Goal: Transaction & Acquisition: Book appointment/travel/reservation

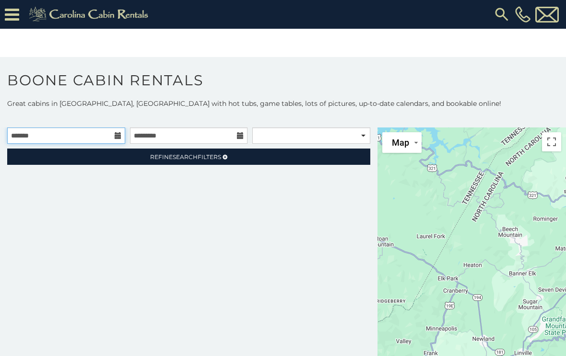
click at [55, 128] on input "text" at bounding box center [66, 136] width 118 height 16
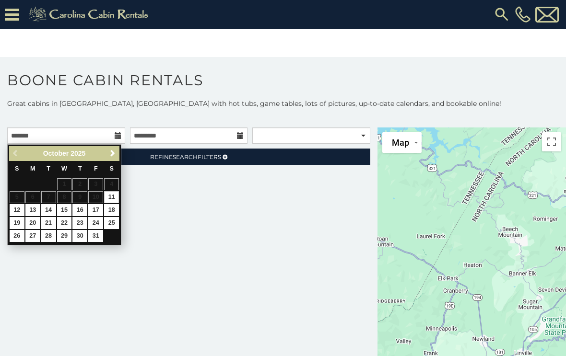
click at [117, 158] on link "Next" at bounding box center [112, 154] width 12 height 12
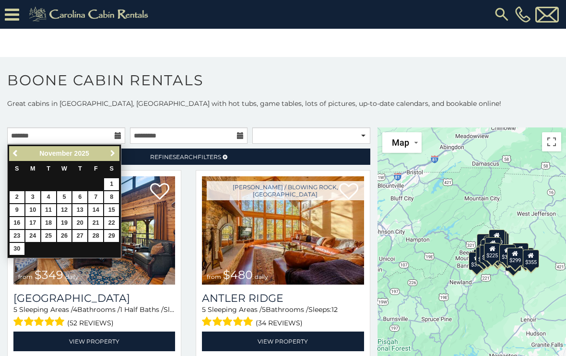
click at [112, 156] on span "Next" at bounding box center [113, 154] width 8 height 8
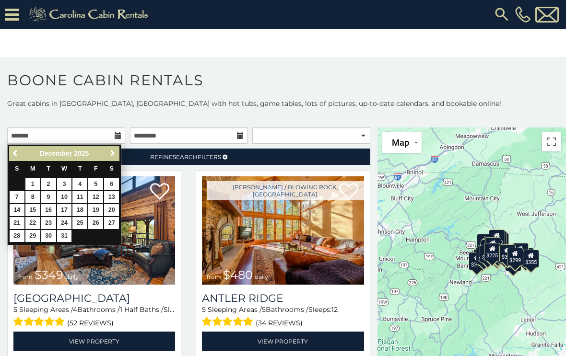
click at [115, 154] on span "Next" at bounding box center [113, 154] width 8 height 8
click at [20, 210] on link "11" at bounding box center [17, 210] width 15 height 12
type input "**********"
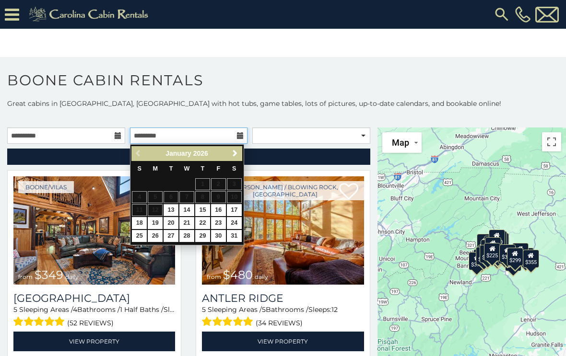
click at [191, 139] on input "text" at bounding box center [189, 136] width 118 height 16
click at [239, 209] on link "17" at bounding box center [234, 210] width 15 height 12
type input "**********"
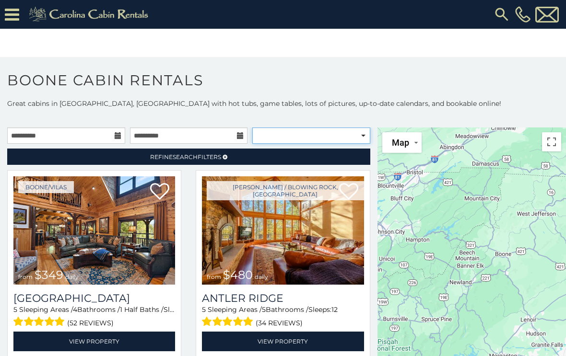
click at [355, 142] on select "**********" at bounding box center [311, 136] width 118 height 16
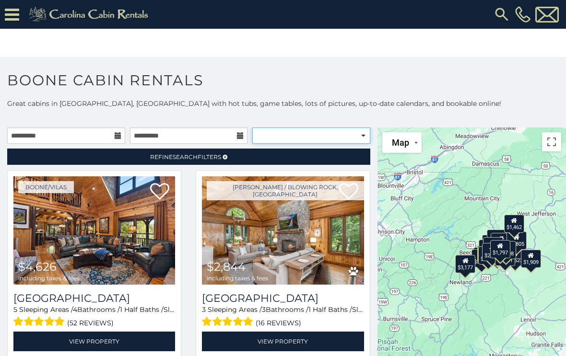
select select "**********"
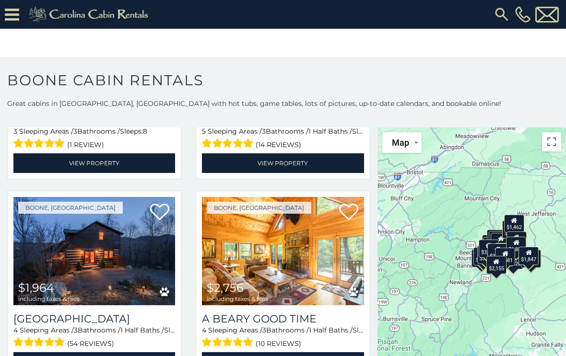
scroll to position [574, 0]
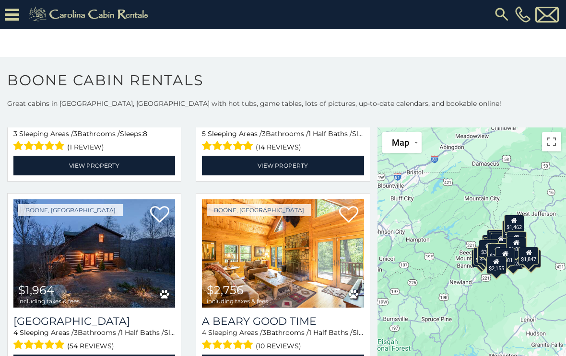
click at [17, 13] on icon at bounding box center [12, 14] width 14 height 17
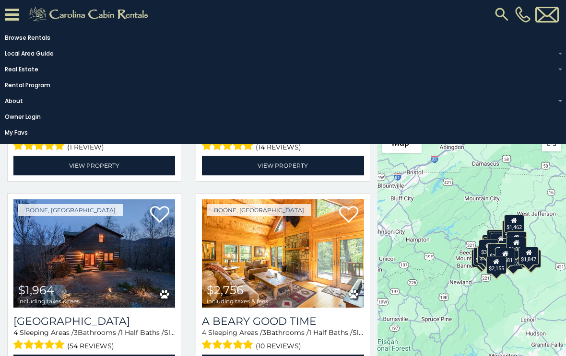
click at [17, 11] on icon at bounding box center [12, 14] width 14 height 17
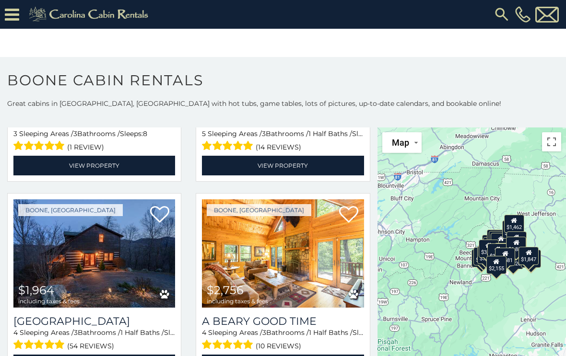
click at [503, 14] on img at bounding box center [501, 14] width 17 height 17
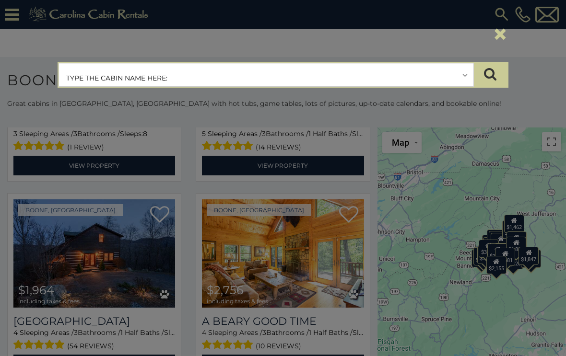
click at [378, 75] on input "text" at bounding box center [266, 75] width 414 height 24
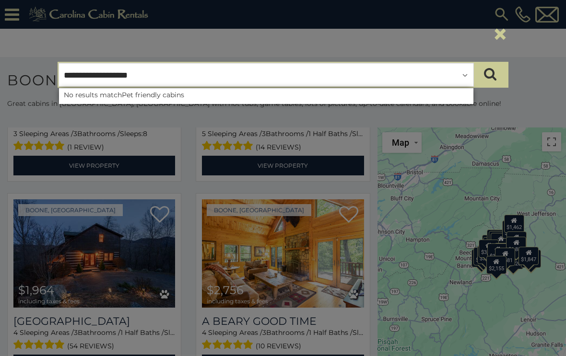
type input "**********"
click at [492, 74] on icon "submit" at bounding box center [490, 73] width 12 height 13
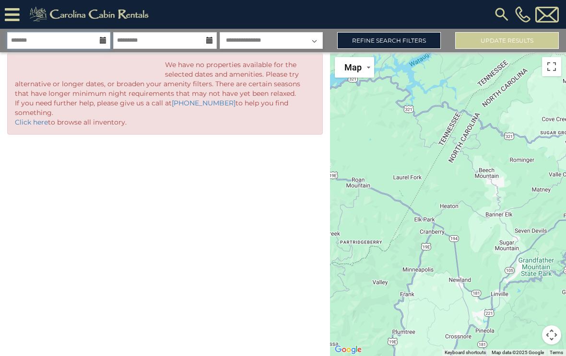
click at [89, 42] on input "text" at bounding box center [58, 40] width 103 height 17
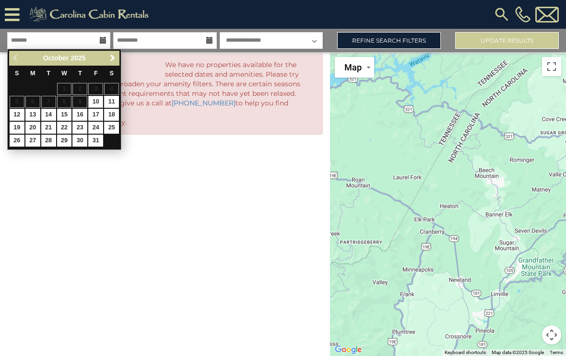
click at [115, 62] on span "Next" at bounding box center [113, 58] width 8 height 8
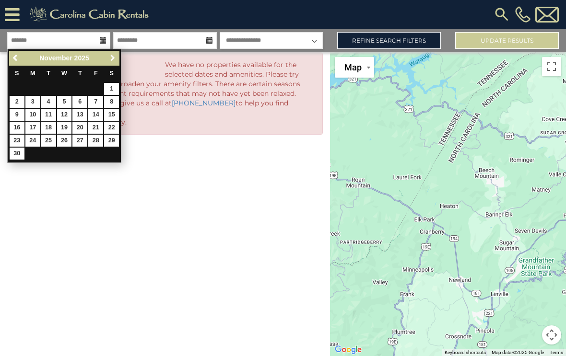
click at [117, 60] on link "Next" at bounding box center [112, 58] width 12 height 12
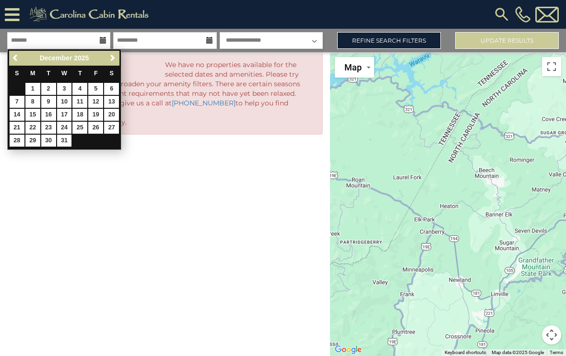
click at [118, 58] on link "Next" at bounding box center [112, 58] width 12 height 12
click at [18, 125] on link "18" at bounding box center [17, 128] width 15 height 12
type input "*******"
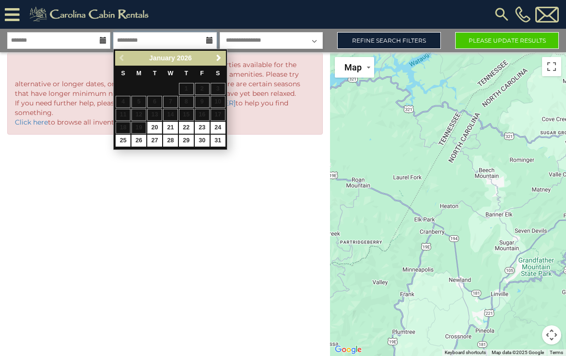
click at [197, 38] on input "text" at bounding box center [164, 40] width 103 height 17
click at [221, 127] on link "24" at bounding box center [217, 128] width 15 height 12
type input "*******"
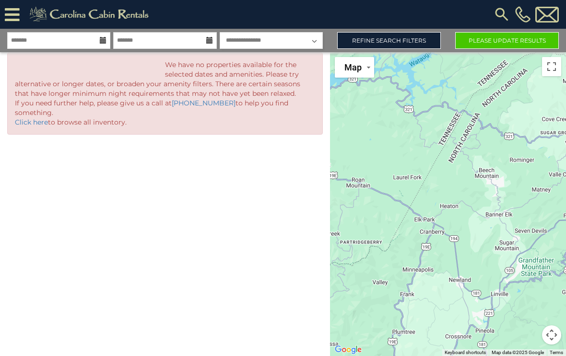
click at [502, 39] on button "Please Update Results" at bounding box center [507, 40] width 104 height 17
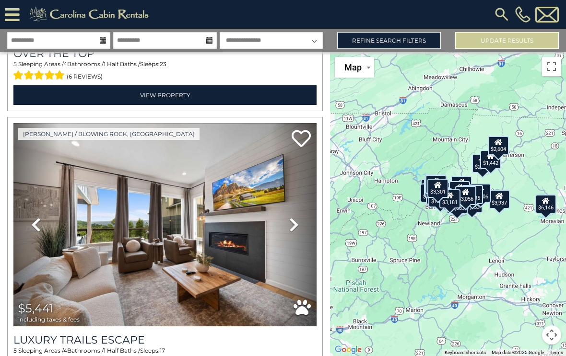
scroll to position [254, 0]
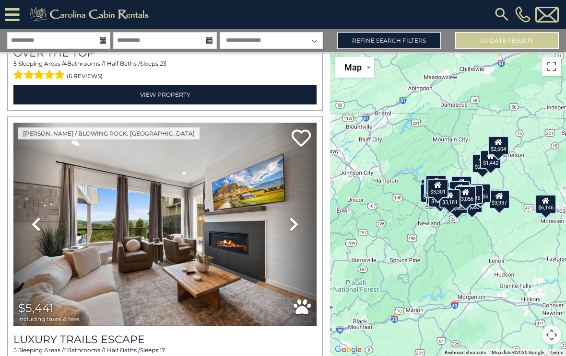
click at [416, 39] on link "Refine Search Filters" at bounding box center [389, 40] width 104 height 17
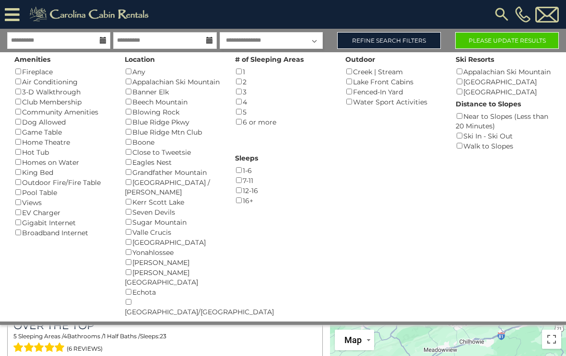
click at [23, 68] on div "Fireplace ()" at bounding box center [62, 72] width 96 height 10
click at [491, 39] on button "Please Update Results" at bounding box center [507, 40] width 104 height 17
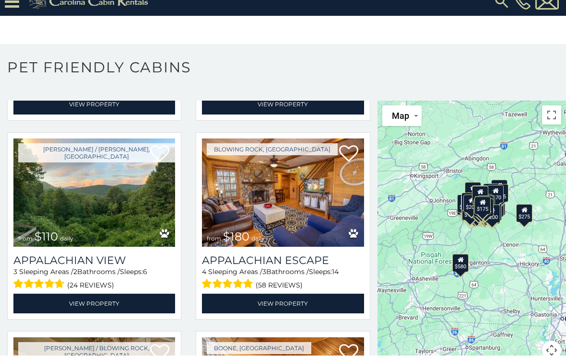
scroll to position [13, 0]
click at [97, 314] on link "View Property" at bounding box center [94, 304] width 162 height 20
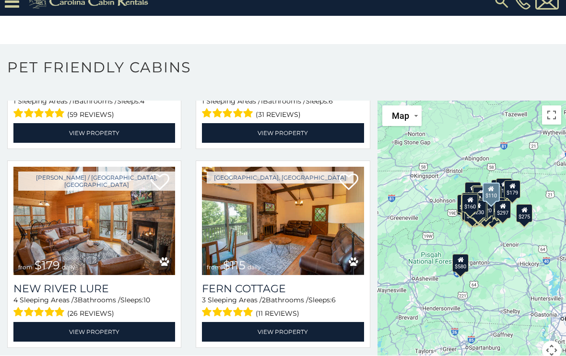
scroll to position [12921, 0]
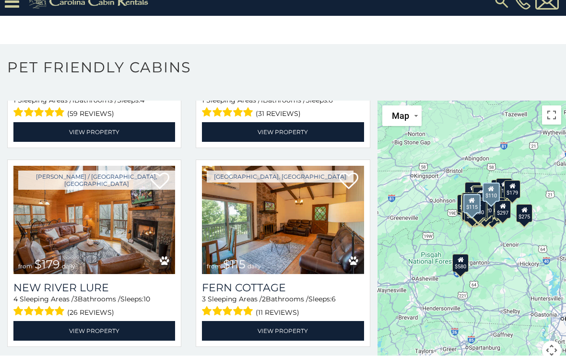
click at [298, 230] on img at bounding box center [283, 220] width 162 height 108
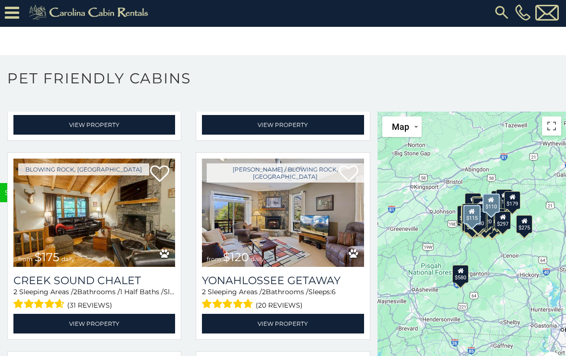
scroll to position [14134, 0]
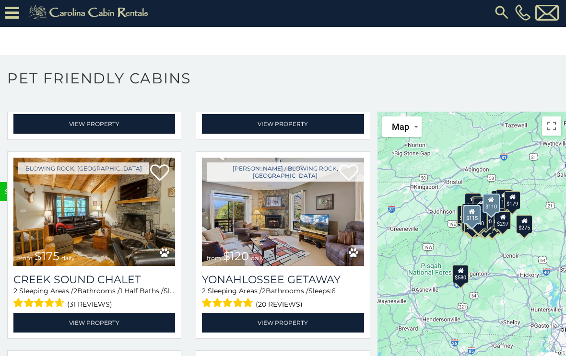
click at [290, 259] on img at bounding box center [283, 212] width 162 height 108
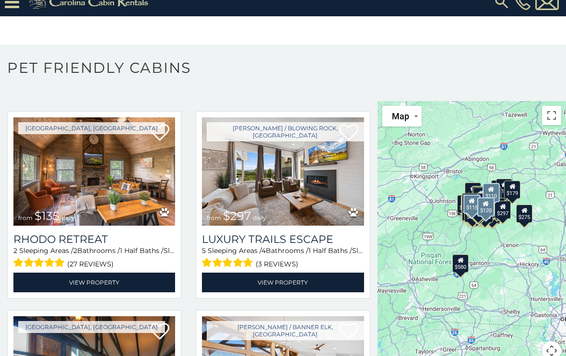
scroll to position [14364, 0]
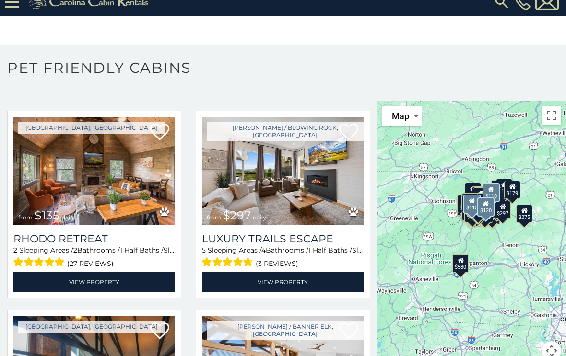
click at [117, 206] on img at bounding box center [94, 171] width 162 height 108
click at [104, 206] on img at bounding box center [94, 171] width 162 height 108
click at [88, 292] on link "View Property" at bounding box center [94, 282] width 162 height 20
click at [87, 292] on link "View Property" at bounding box center [94, 282] width 162 height 20
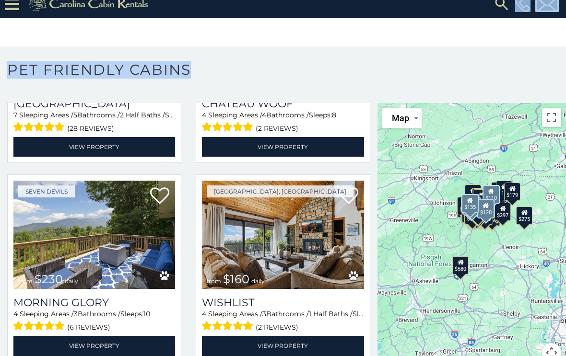
scroll to position [14730, 0]
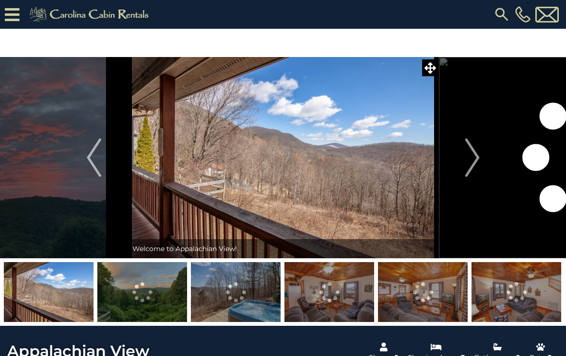
click at [473, 159] on img "Next" at bounding box center [472, 158] width 14 height 38
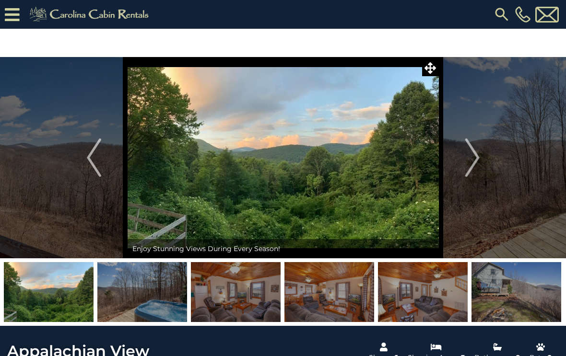
click at [476, 156] on img "Next" at bounding box center [472, 158] width 14 height 38
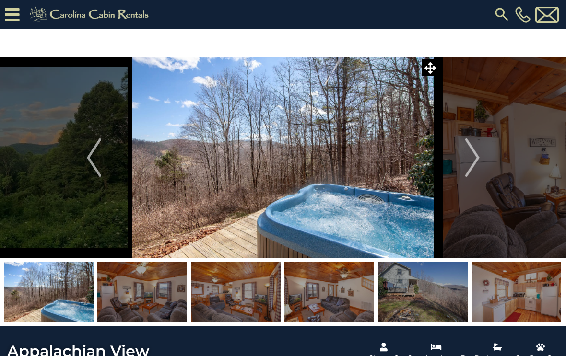
click at [476, 155] on img "Next" at bounding box center [472, 158] width 14 height 38
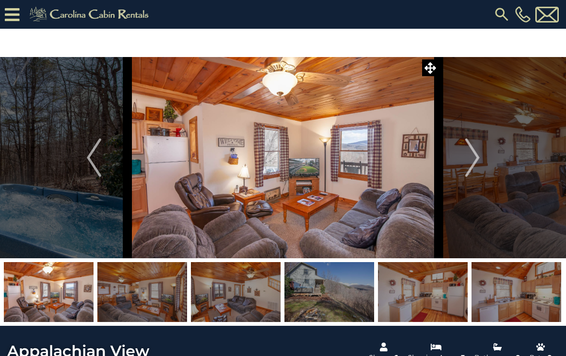
click at [475, 153] on img "Next" at bounding box center [472, 158] width 14 height 38
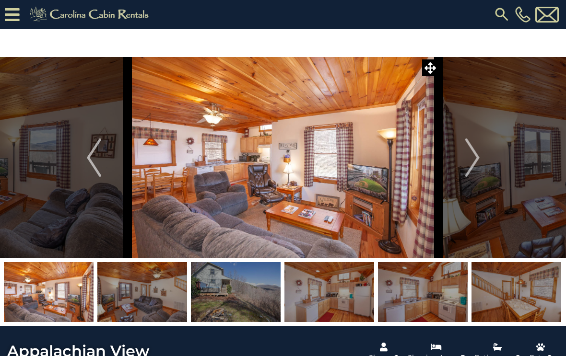
click at [483, 150] on button "Next" at bounding box center [472, 157] width 67 height 201
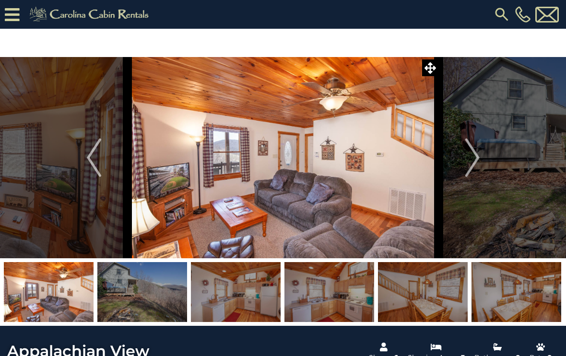
click at [477, 153] on img "Next" at bounding box center [472, 158] width 14 height 38
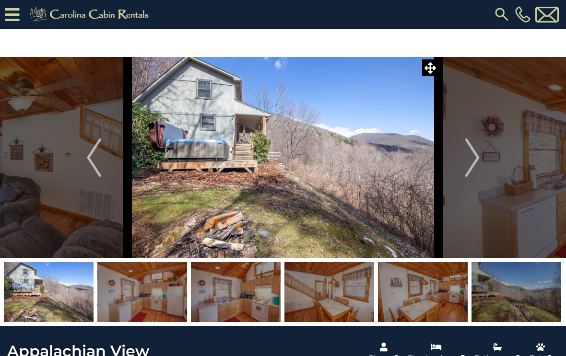
click at [472, 156] on img "Next" at bounding box center [472, 158] width 14 height 38
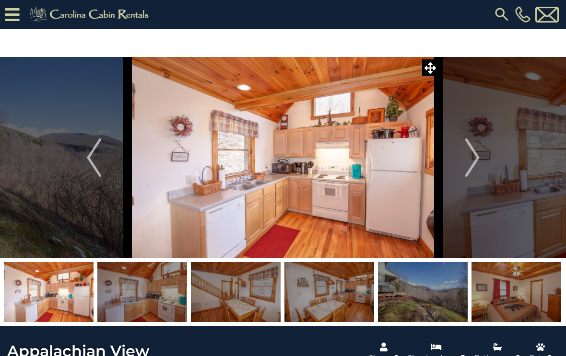
click at [478, 152] on img "Next" at bounding box center [472, 158] width 14 height 38
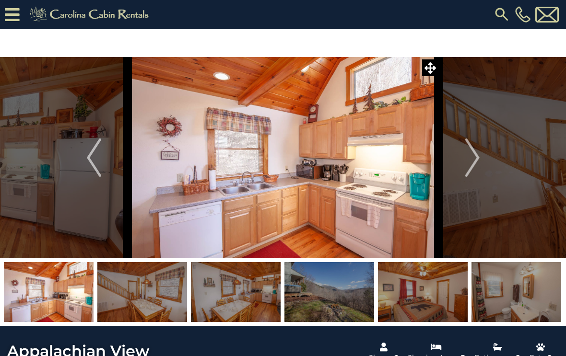
click at [479, 150] on img "Next" at bounding box center [472, 158] width 14 height 38
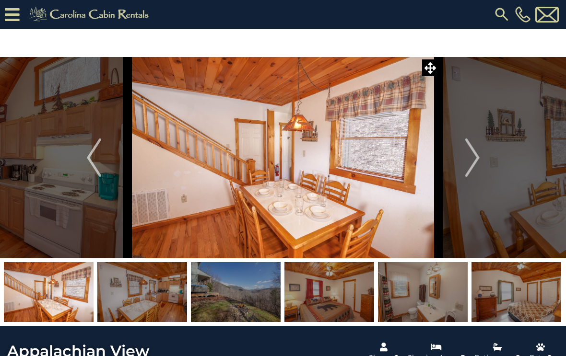
click at [483, 149] on button "Next" at bounding box center [472, 157] width 67 height 201
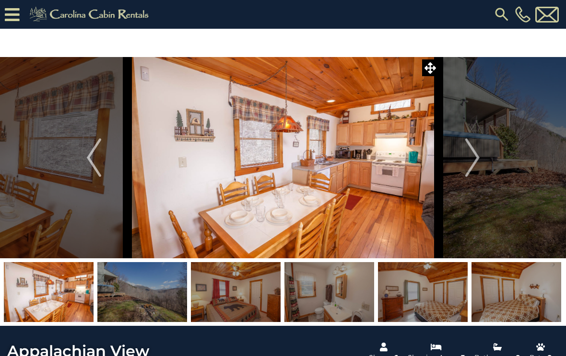
click at [486, 147] on button "Next" at bounding box center [472, 157] width 67 height 201
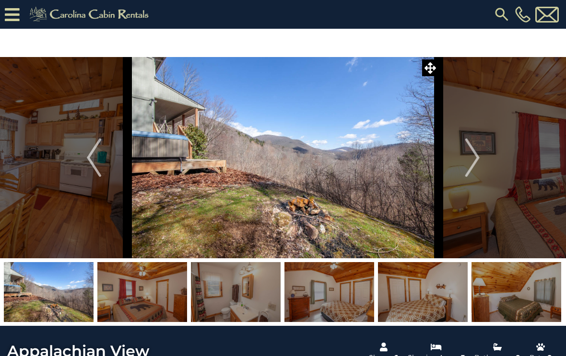
click at [480, 150] on button "Next" at bounding box center [472, 157] width 67 height 201
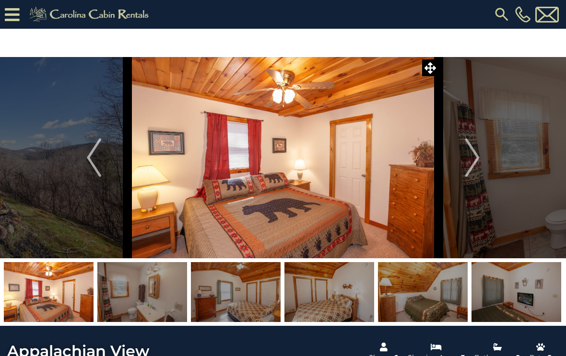
click at [484, 149] on button "Next" at bounding box center [472, 157] width 67 height 201
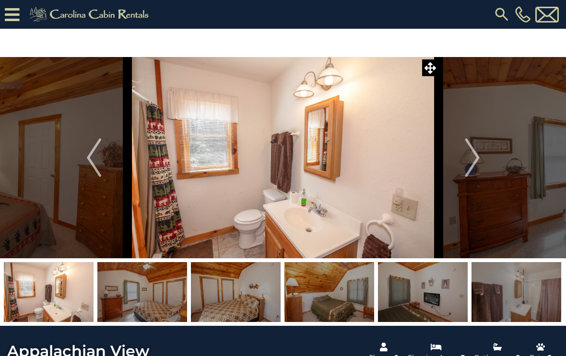
click at [474, 156] on img "Next" at bounding box center [472, 158] width 14 height 38
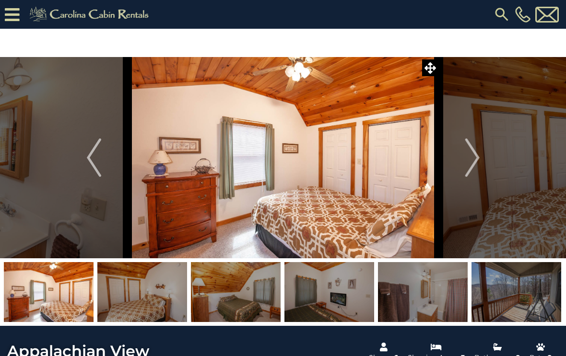
click at [484, 148] on button "Next" at bounding box center [472, 157] width 67 height 201
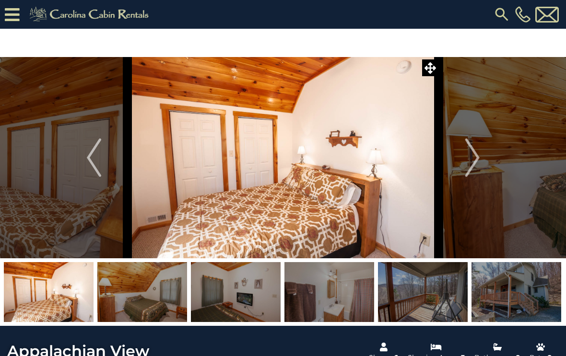
click at [483, 149] on button "Next" at bounding box center [472, 157] width 67 height 201
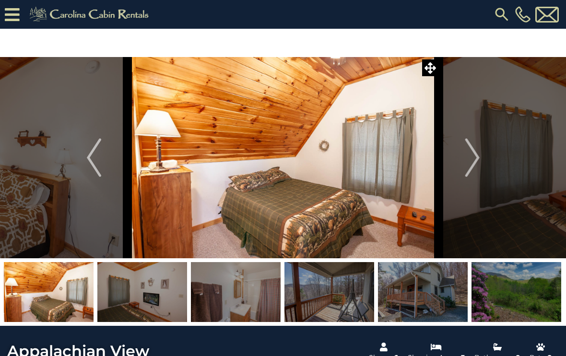
click at [480, 150] on button "Next" at bounding box center [472, 157] width 67 height 201
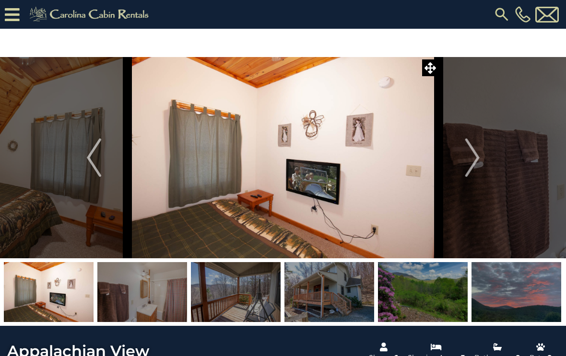
click at [480, 152] on button "Next" at bounding box center [472, 157] width 67 height 201
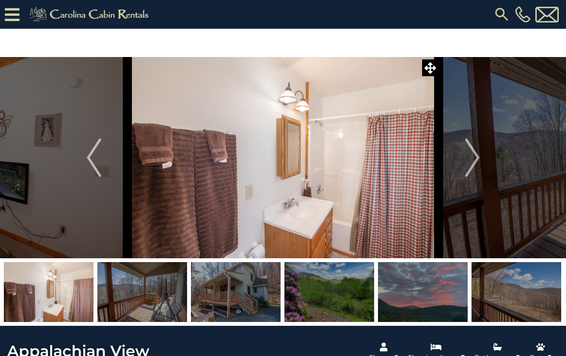
click at [481, 151] on button "Next" at bounding box center [472, 157] width 67 height 201
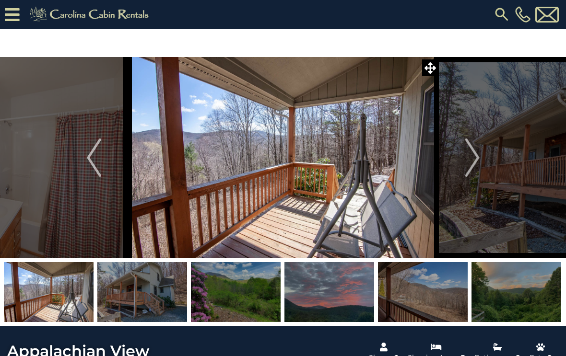
click at [481, 149] on button "Next" at bounding box center [472, 157] width 67 height 201
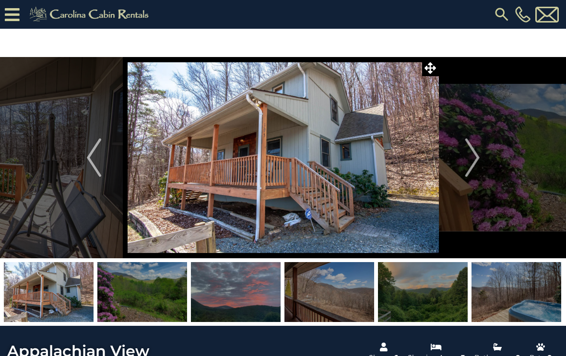
click at [474, 154] on img "Next" at bounding box center [472, 158] width 14 height 38
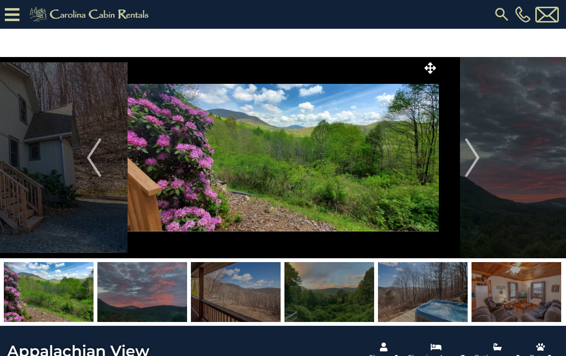
click at [475, 152] on img "Next" at bounding box center [472, 158] width 14 height 38
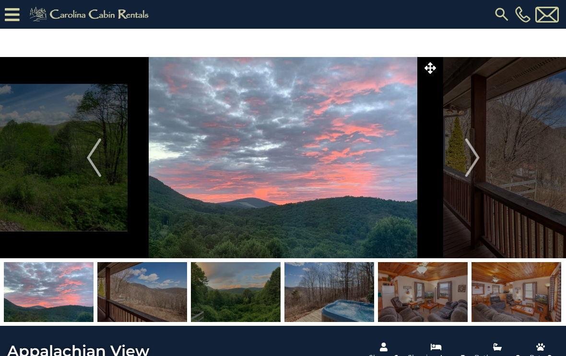
click at [471, 154] on img "Next" at bounding box center [472, 158] width 14 height 38
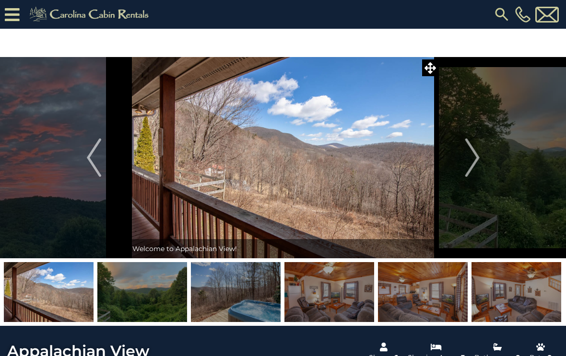
click at [471, 155] on img "Next" at bounding box center [472, 158] width 14 height 38
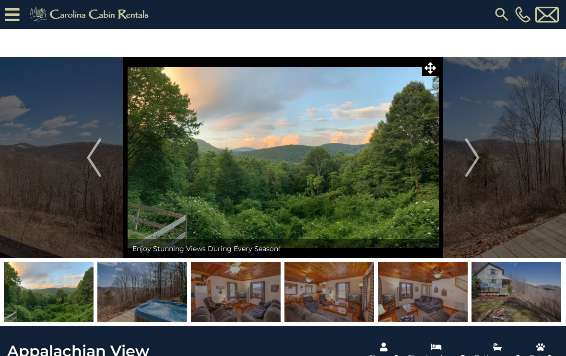
click at [476, 156] on img "Next" at bounding box center [472, 158] width 14 height 38
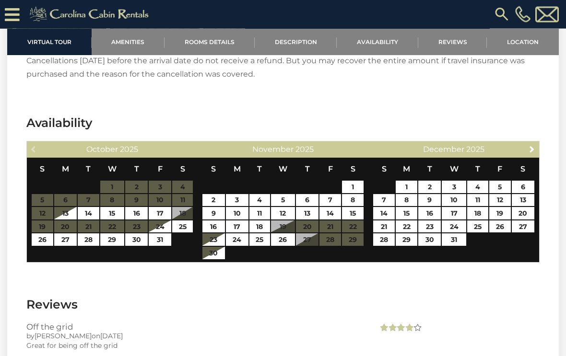
scroll to position [1605, 0]
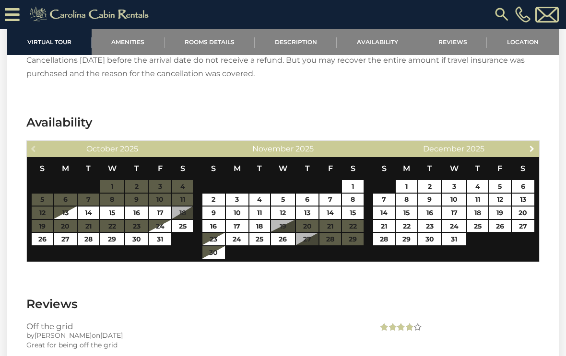
click at [536, 142] on link "Next" at bounding box center [532, 148] width 12 height 12
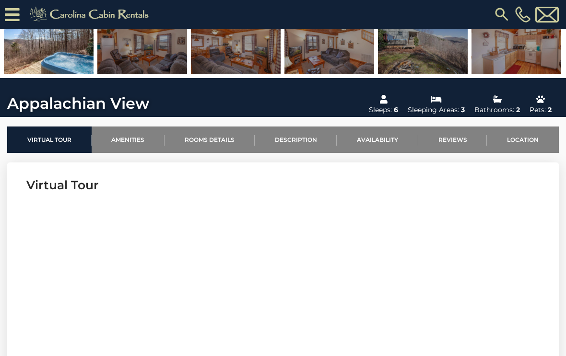
scroll to position [219, 0]
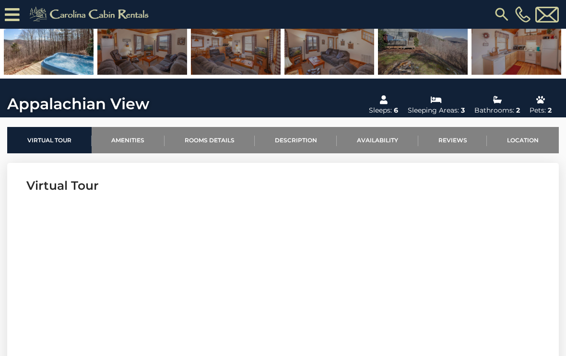
click at [453, 138] on link "Reviews" at bounding box center [452, 140] width 69 height 26
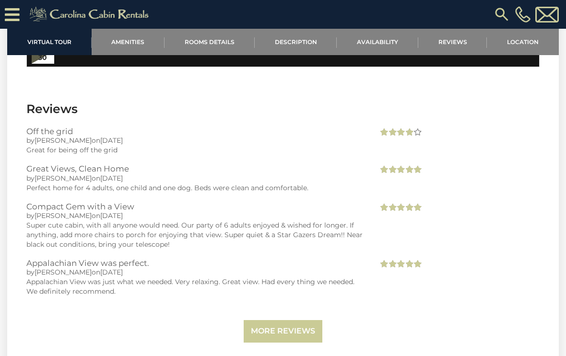
scroll to position [1801, 0]
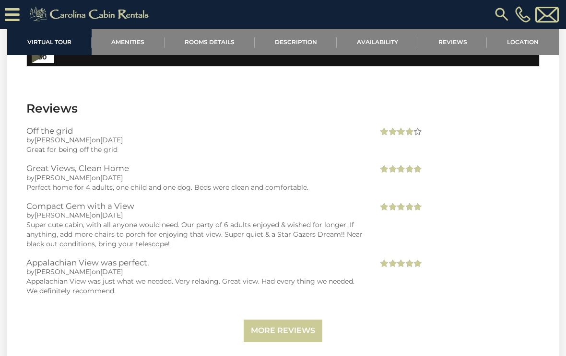
click at [138, 45] on link "Amenities" at bounding box center [128, 42] width 73 height 26
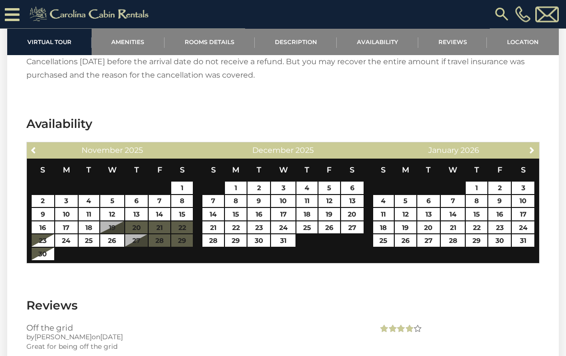
scroll to position [1604, 0]
click at [383, 208] on link "11" at bounding box center [383, 214] width 21 height 12
type input "**********"
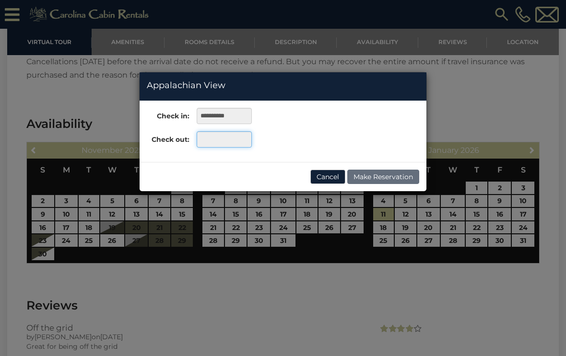
click at [236, 136] on input "text" at bounding box center [224, 139] width 55 height 16
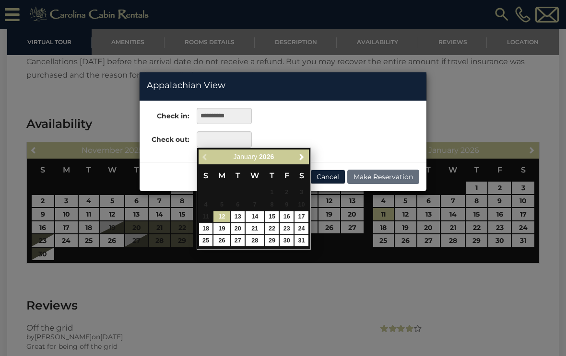
click at [304, 211] on link "17" at bounding box center [301, 216] width 14 height 11
type input "**********"
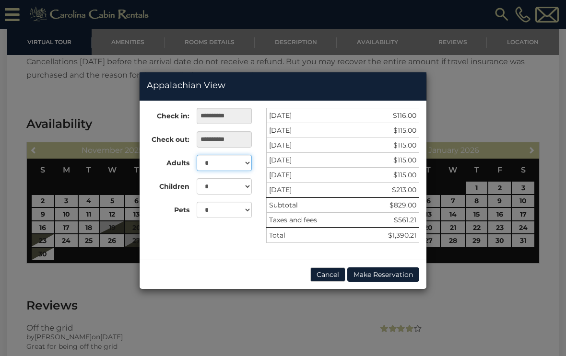
click at [247, 163] on select "* * * * * *" at bounding box center [224, 163] width 55 height 16
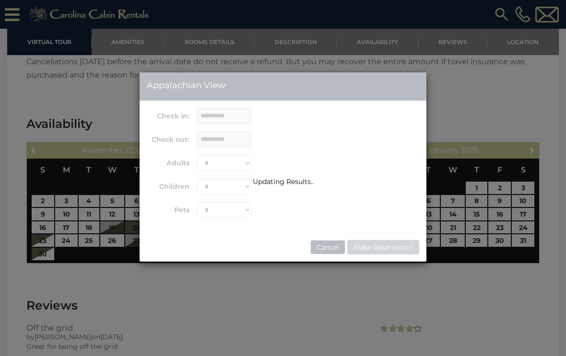
click at [243, 163] on div "Updating Results.." at bounding box center [283, 167] width 287 height 37
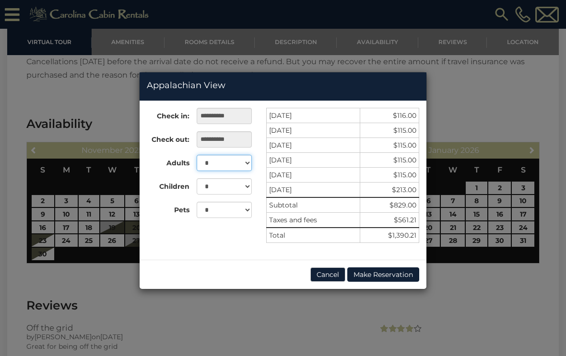
click at [246, 164] on select "* * * * * *" at bounding box center [224, 163] width 55 height 16
select select "*"
click at [245, 211] on select "* * *" at bounding box center [224, 210] width 55 height 16
select select "*"
click at [325, 277] on button "Cancel" at bounding box center [327, 275] width 35 height 14
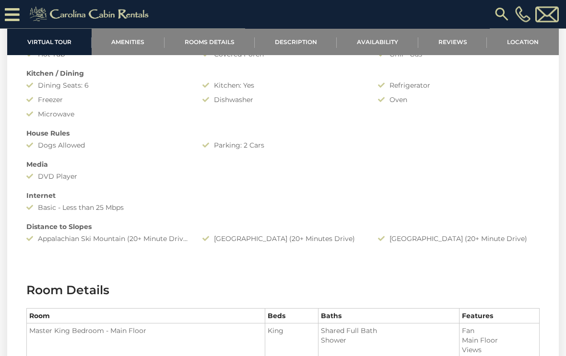
scroll to position [707, 0]
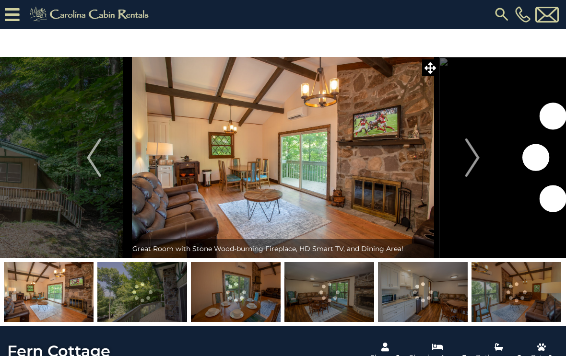
click at [474, 152] on img "Next" at bounding box center [472, 158] width 14 height 38
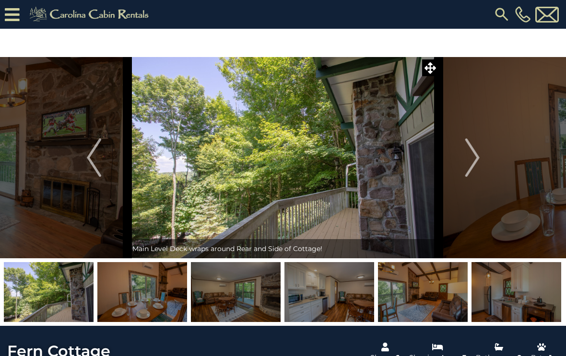
click at [481, 150] on button "Next" at bounding box center [472, 157] width 67 height 201
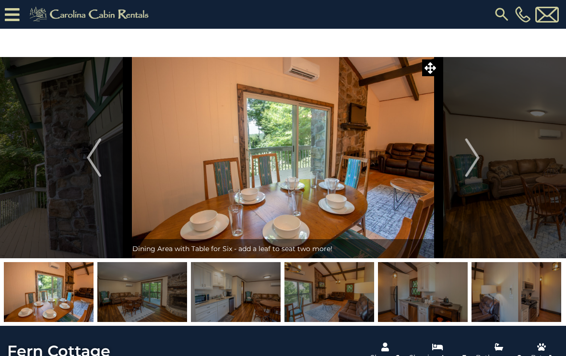
click at [480, 152] on button "Next" at bounding box center [472, 157] width 67 height 201
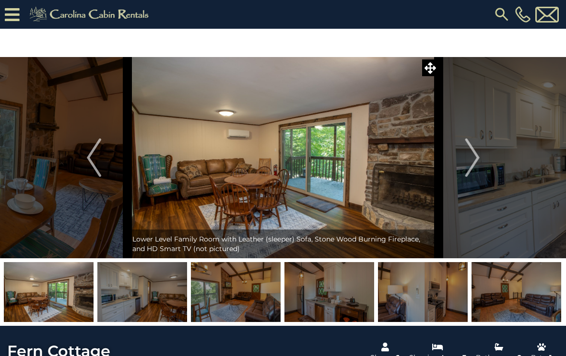
click at [480, 151] on button "Next" at bounding box center [472, 157] width 67 height 201
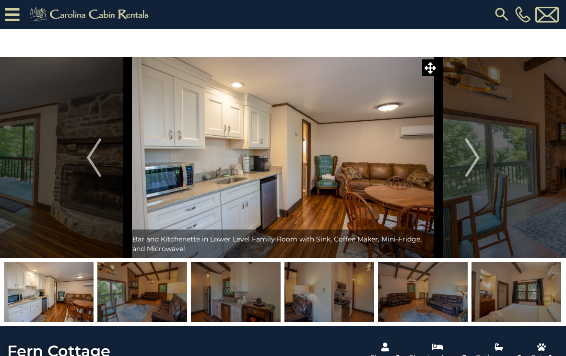
click at [477, 154] on img "Next" at bounding box center [472, 158] width 14 height 38
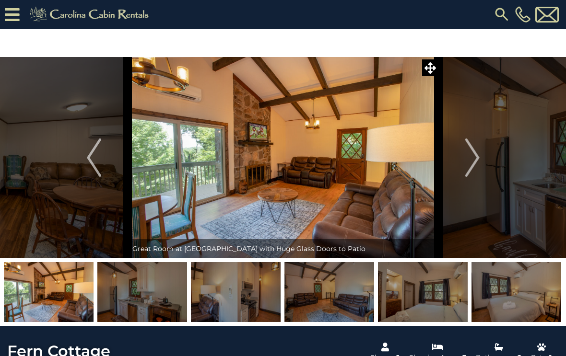
click at [478, 151] on img "Next" at bounding box center [472, 158] width 14 height 38
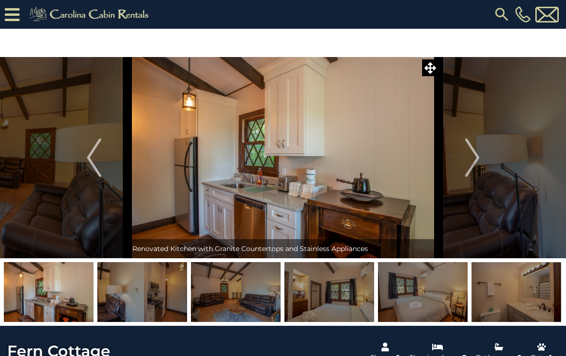
click at [483, 149] on button "Next" at bounding box center [472, 157] width 67 height 201
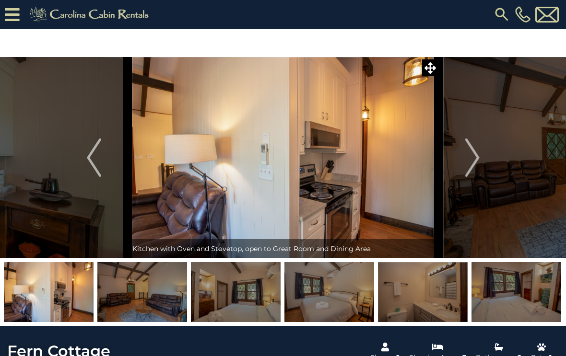
click at [483, 148] on button "Next" at bounding box center [472, 157] width 67 height 201
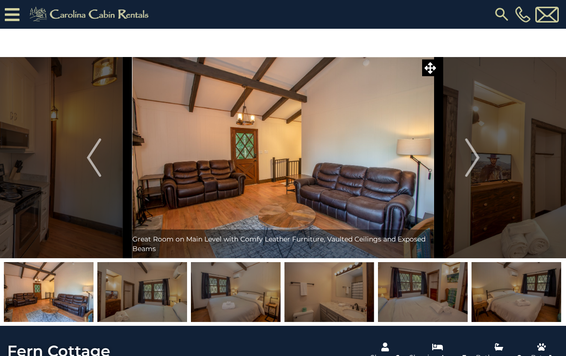
click at [486, 147] on button "Next" at bounding box center [472, 157] width 67 height 201
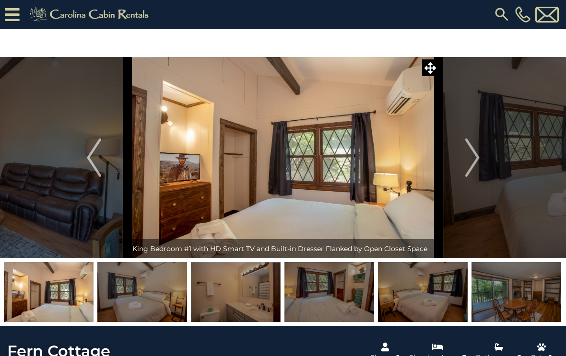
click at [481, 151] on button "Next" at bounding box center [472, 157] width 67 height 201
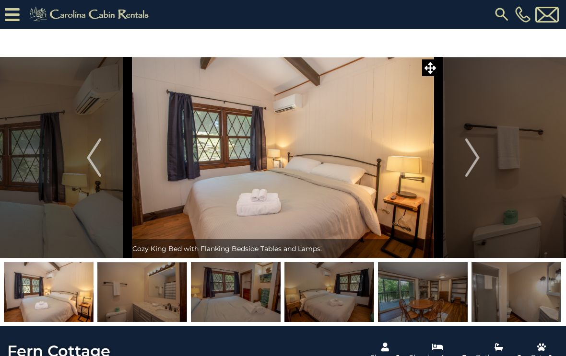
click at [480, 150] on button "Next" at bounding box center [472, 157] width 67 height 201
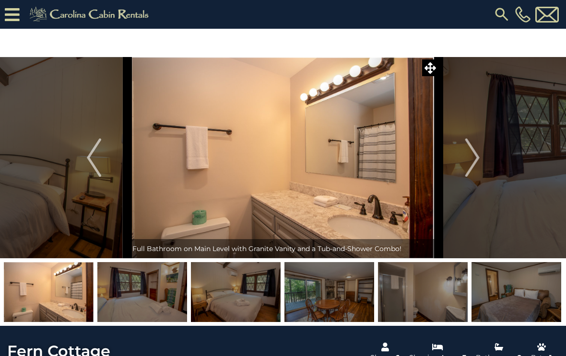
click at [484, 148] on button "Next" at bounding box center [472, 157] width 67 height 201
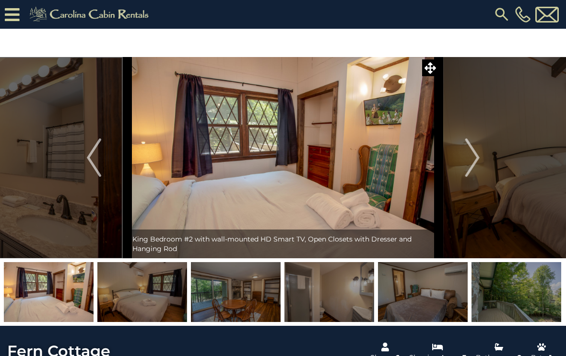
click at [483, 149] on button "Next" at bounding box center [472, 157] width 67 height 201
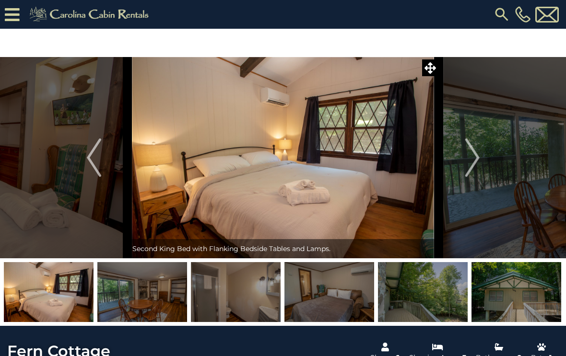
click at [484, 148] on button "Next" at bounding box center [472, 157] width 67 height 201
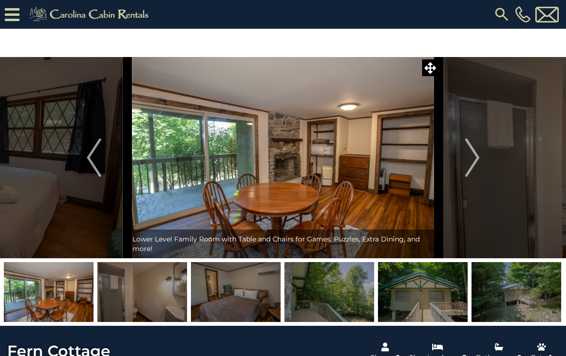
click at [484, 148] on button "Next" at bounding box center [472, 157] width 67 height 201
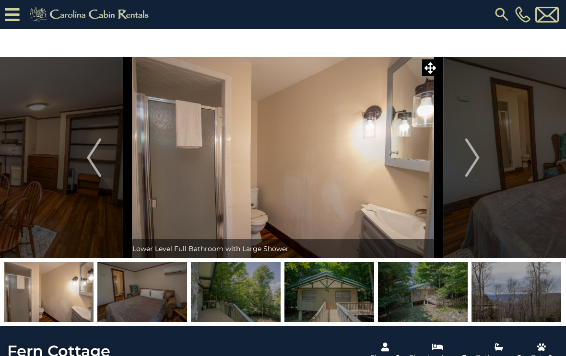
click at [481, 150] on button "Next" at bounding box center [472, 157] width 67 height 201
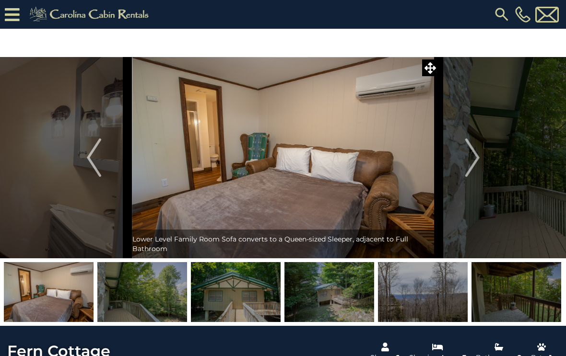
click at [480, 152] on button "Next" at bounding box center [472, 157] width 67 height 201
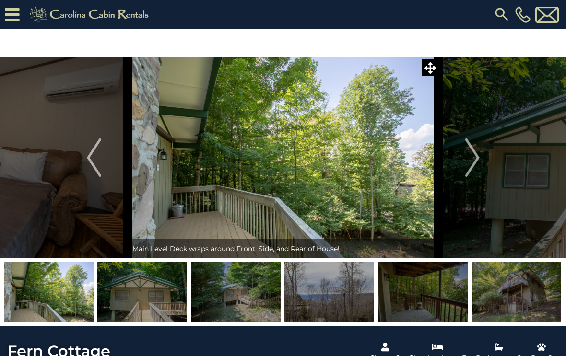
click at [471, 158] on img "Next" at bounding box center [472, 158] width 14 height 38
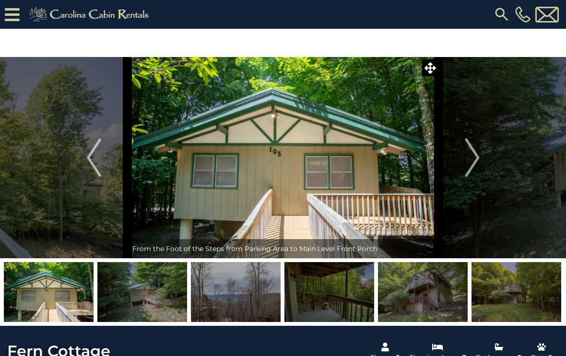
click at [478, 155] on img "Next" at bounding box center [472, 158] width 14 height 38
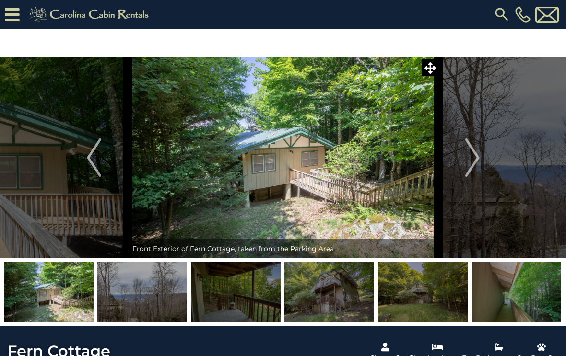
click at [482, 152] on button "Next" at bounding box center [472, 157] width 67 height 201
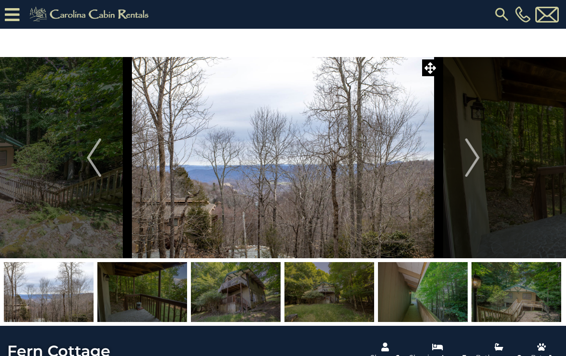
click at [483, 151] on button "Next" at bounding box center [472, 157] width 67 height 201
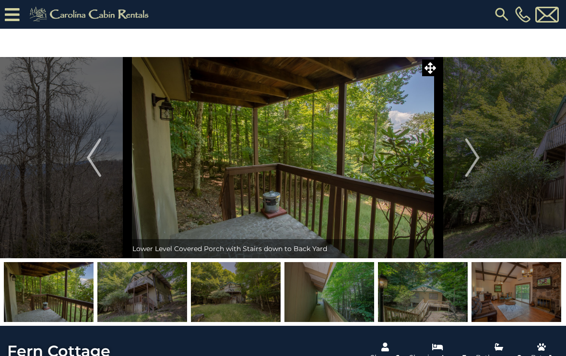
click at [477, 150] on img "Next" at bounding box center [472, 158] width 14 height 38
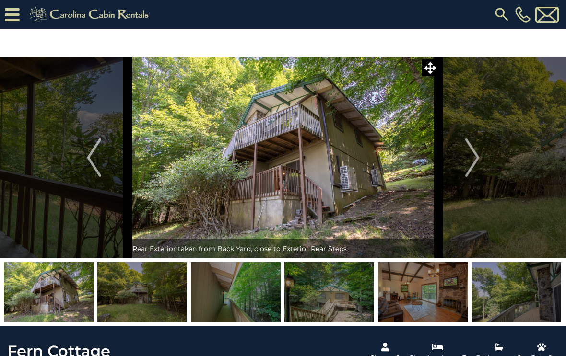
click at [475, 152] on img "Next" at bounding box center [472, 158] width 14 height 38
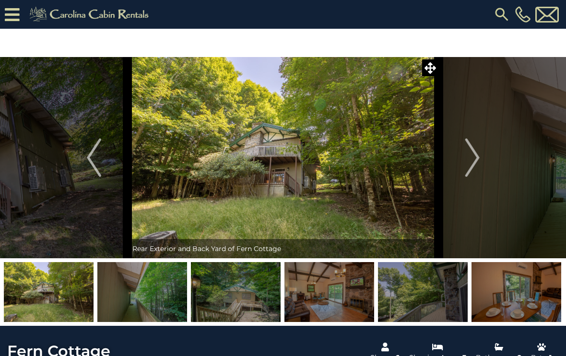
click at [478, 153] on img "Next" at bounding box center [472, 158] width 14 height 38
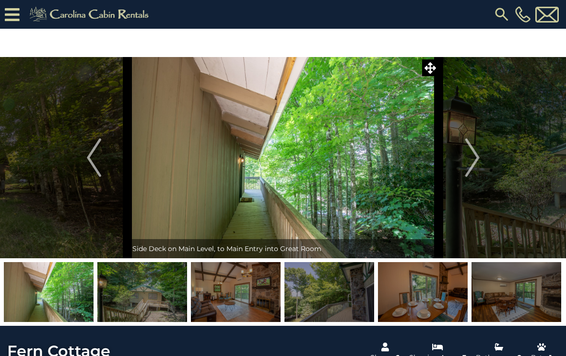
click at [477, 151] on img "Next" at bounding box center [472, 158] width 14 height 38
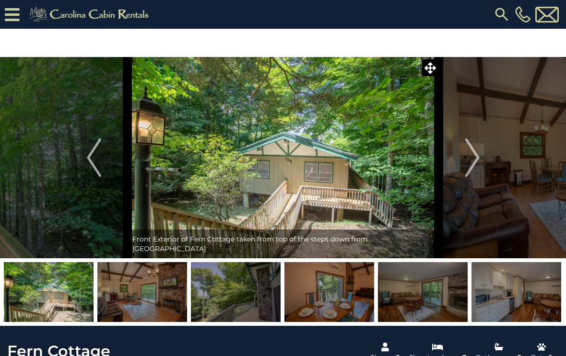
click at [480, 150] on button "Next" at bounding box center [472, 157] width 67 height 201
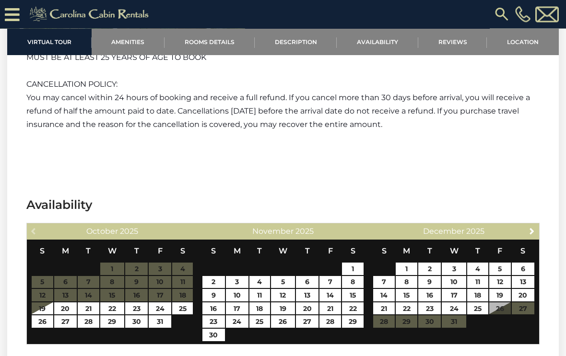
scroll to position [2341, 0]
click at [532, 227] on span "Next" at bounding box center [532, 231] width 8 height 8
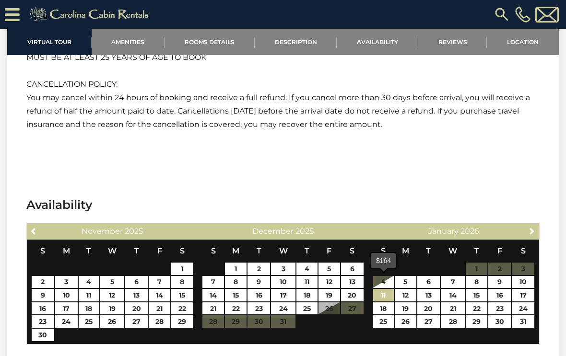
click at [386, 289] on link "11" at bounding box center [383, 295] width 21 height 12
type input "**********"
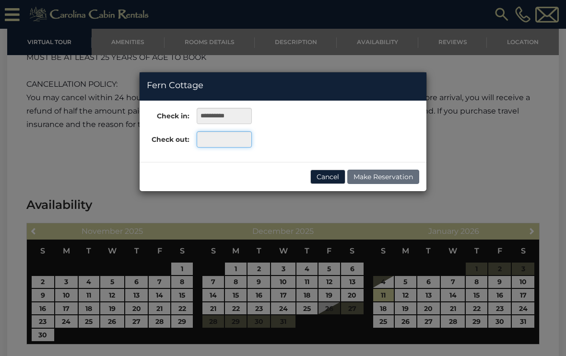
click at [231, 139] on input "text" at bounding box center [224, 139] width 55 height 16
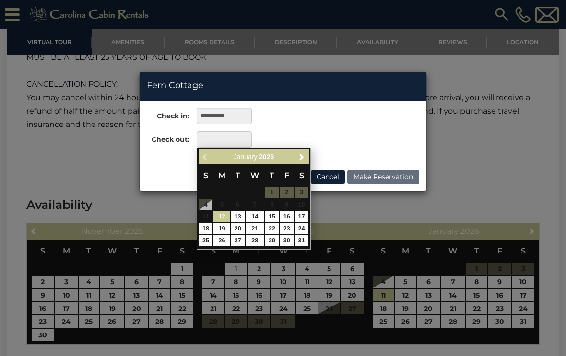
click at [307, 215] on link "17" at bounding box center [301, 216] width 14 height 11
type input "**********"
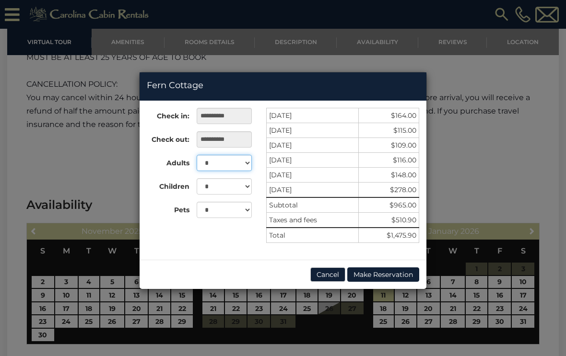
click at [237, 158] on select "* * * * * *" at bounding box center [224, 163] width 55 height 16
select select "*"
click at [244, 211] on select "* *" at bounding box center [224, 210] width 55 height 16
click at [323, 270] on button "Cancel" at bounding box center [327, 275] width 35 height 14
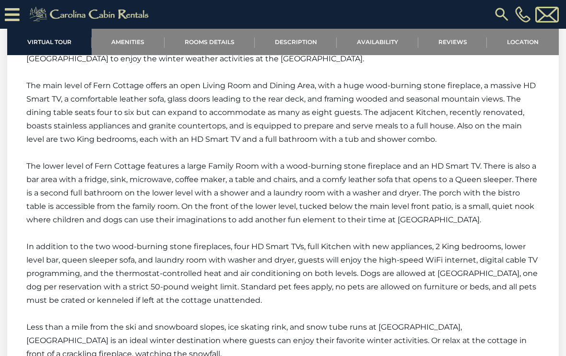
scroll to position [1335, 0]
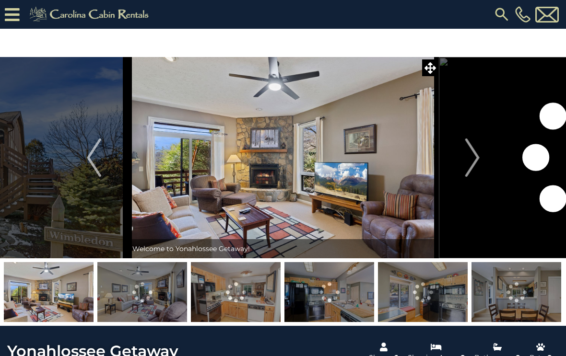
click at [477, 161] on img "Next" at bounding box center [472, 158] width 14 height 38
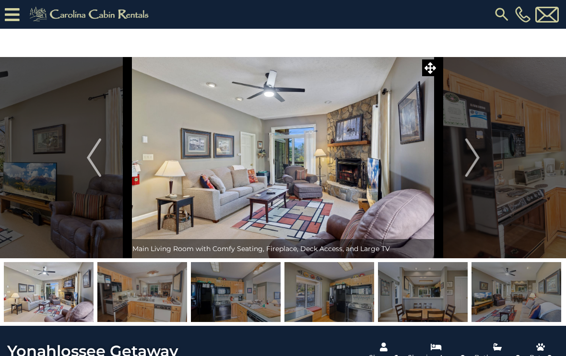
click at [479, 159] on img "Next" at bounding box center [472, 158] width 14 height 38
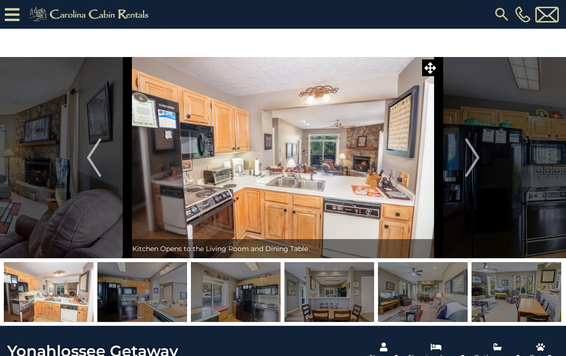
click at [474, 156] on img "Next" at bounding box center [472, 158] width 14 height 38
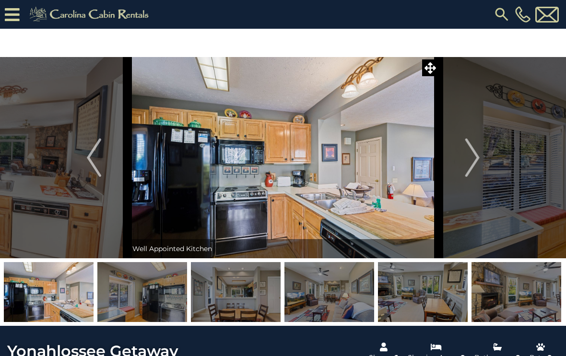
click at [473, 156] on img "Next" at bounding box center [472, 158] width 14 height 38
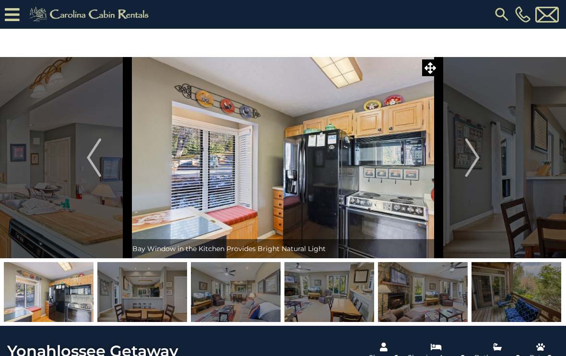
click at [474, 154] on img "Next" at bounding box center [472, 158] width 14 height 38
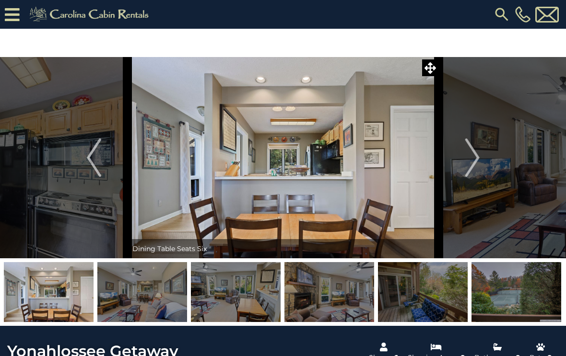
click at [478, 153] on img "Next" at bounding box center [472, 158] width 14 height 38
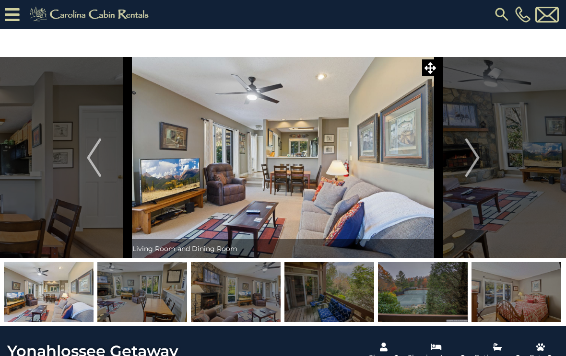
click at [479, 154] on img "Next" at bounding box center [472, 158] width 14 height 38
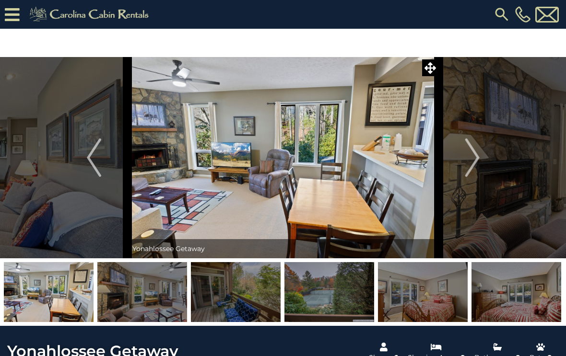
click at [476, 154] on img "Next" at bounding box center [472, 158] width 14 height 38
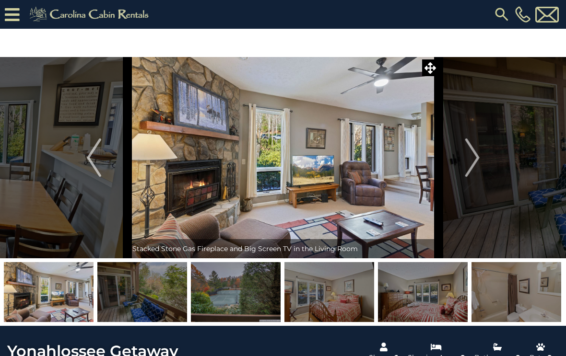
click at [481, 160] on button "Next" at bounding box center [472, 157] width 67 height 201
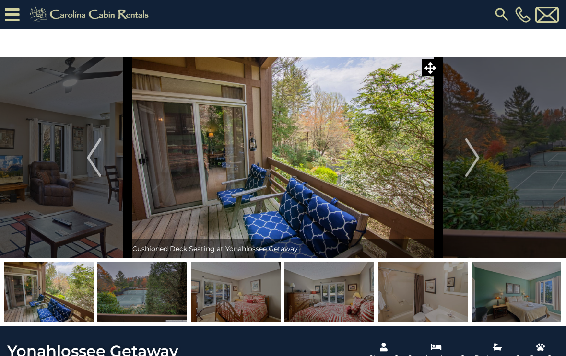
click at [485, 150] on button "Next" at bounding box center [472, 157] width 67 height 201
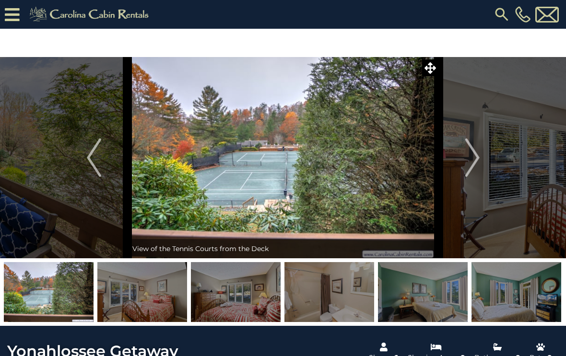
click at [480, 150] on button "Next" at bounding box center [472, 157] width 67 height 201
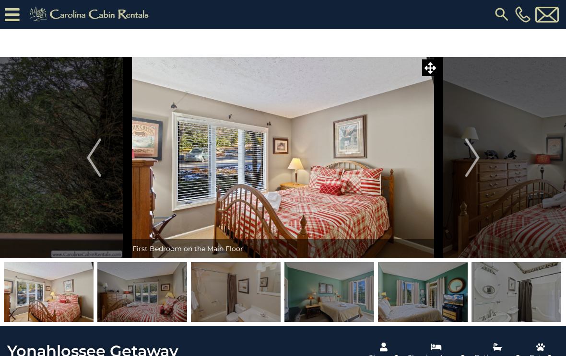
click at [475, 154] on img "Next" at bounding box center [472, 158] width 14 height 38
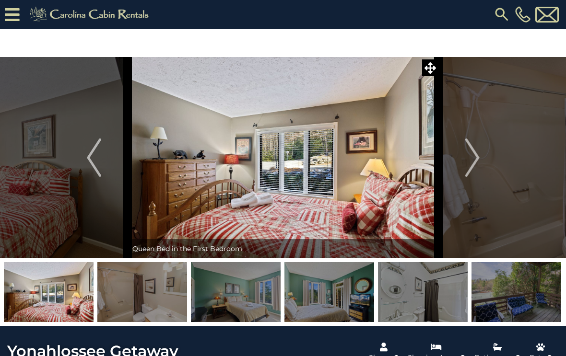
click at [479, 155] on img "Next" at bounding box center [472, 158] width 14 height 38
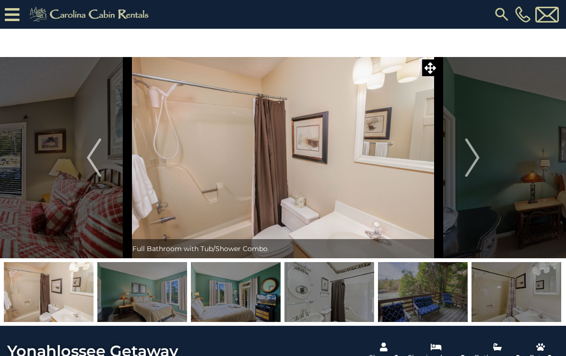
click at [481, 152] on button "Next" at bounding box center [472, 157] width 67 height 201
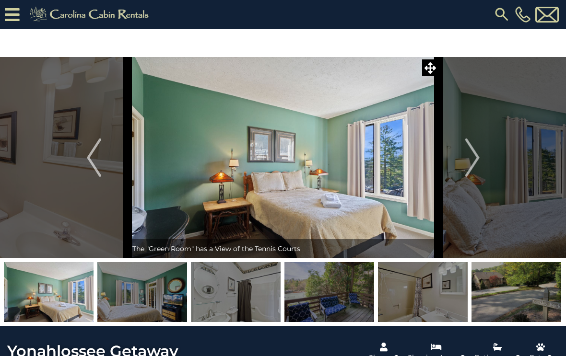
click at [483, 147] on button "Next" at bounding box center [472, 157] width 67 height 201
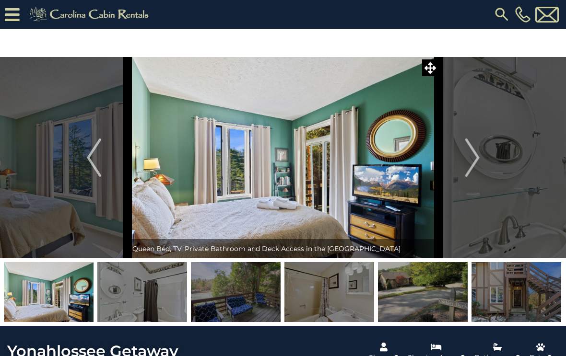
click at [481, 152] on button "Next" at bounding box center [472, 157] width 67 height 201
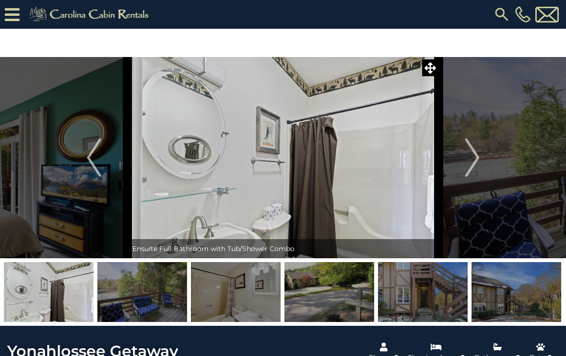
click at [482, 148] on button "Next" at bounding box center [472, 157] width 67 height 201
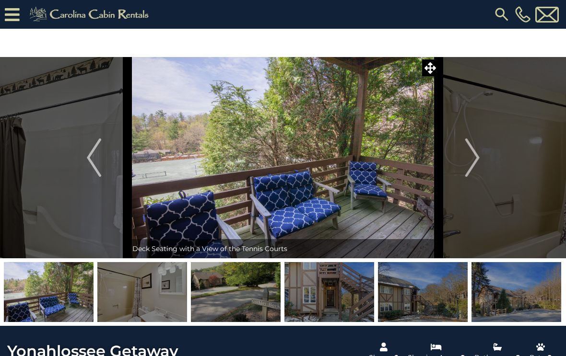
click at [478, 149] on img "Next" at bounding box center [472, 158] width 14 height 38
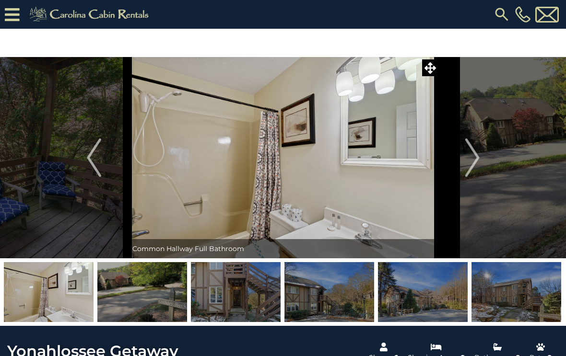
click at [477, 150] on img "Next" at bounding box center [472, 158] width 14 height 38
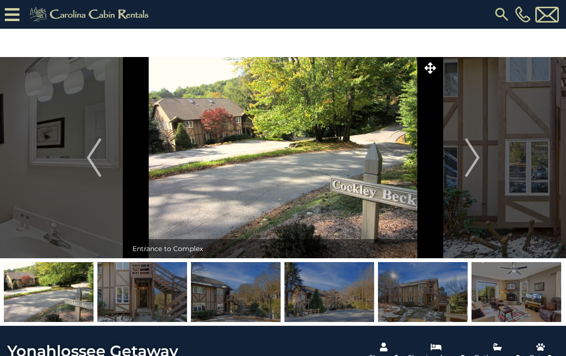
click at [481, 147] on button "Next" at bounding box center [472, 157] width 67 height 201
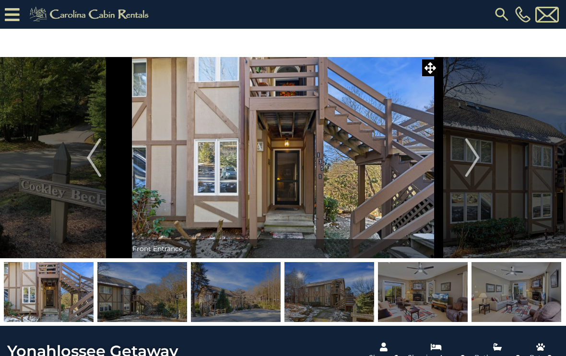
click at [480, 150] on button "Next" at bounding box center [472, 157] width 67 height 201
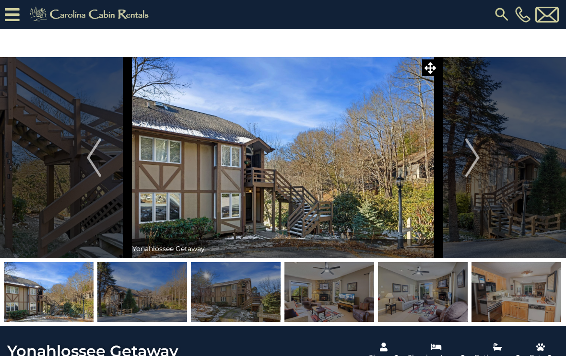
click at [479, 158] on img "Next" at bounding box center [472, 158] width 14 height 38
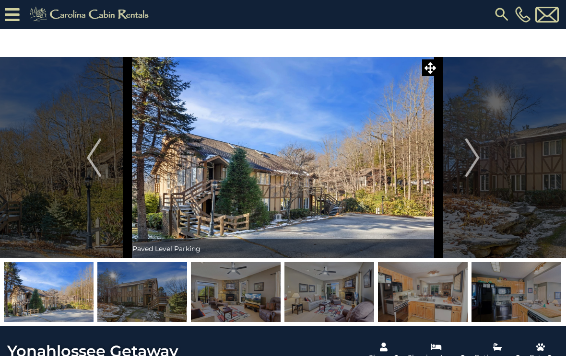
click at [477, 156] on img "Next" at bounding box center [472, 158] width 14 height 38
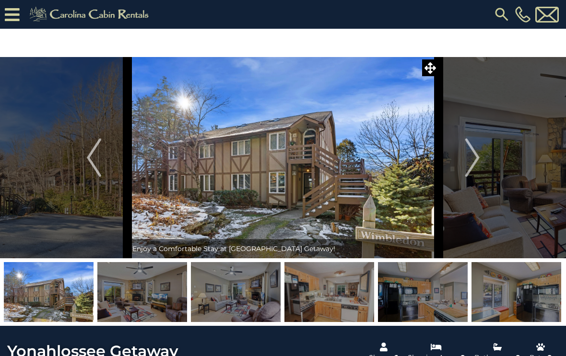
click at [483, 151] on button "Next" at bounding box center [472, 157] width 67 height 201
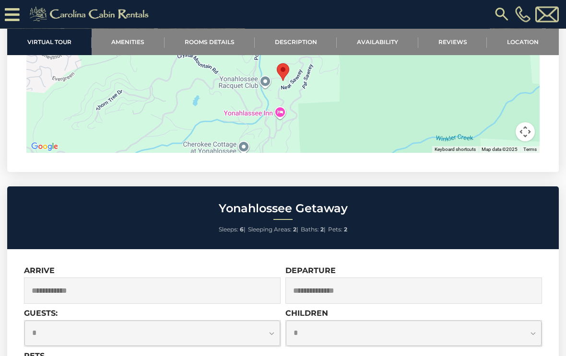
scroll to position [2213, 0]
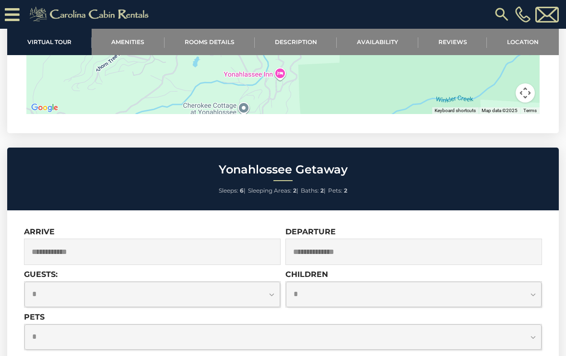
click at [66, 325] on select "**********" at bounding box center [282, 337] width 517 height 25
select select "*"
click at [98, 282] on select "**********" at bounding box center [152, 294] width 256 height 25
select select "*"
click at [120, 239] on input "text" at bounding box center [152, 252] width 257 height 26
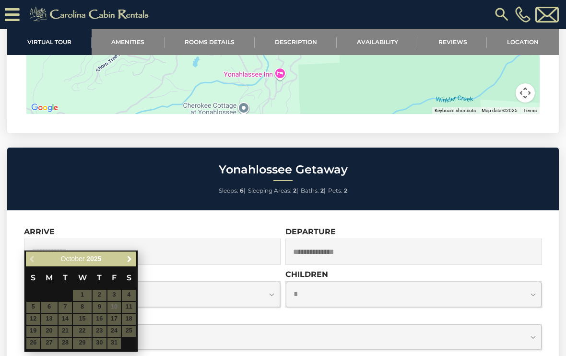
click at [134, 260] on link "Next" at bounding box center [129, 259] width 12 height 12
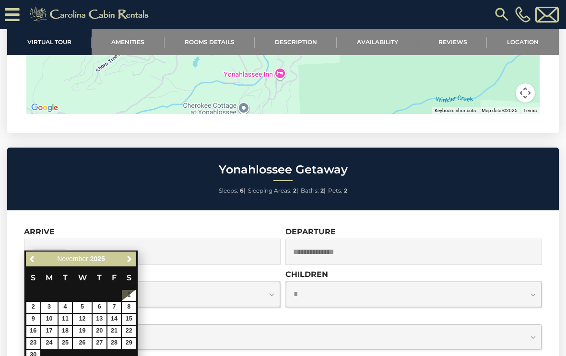
click at [137, 255] on div "Previous Next November 2025 S M T W T F S 1 2 3 4 5 6 7 8 9 10 11 12 13 14 15 1…" at bounding box center [81, 307] width 114 height 114
click at [133, 258] on span "Next" at bounding box center [130, 260] width 8 height 8
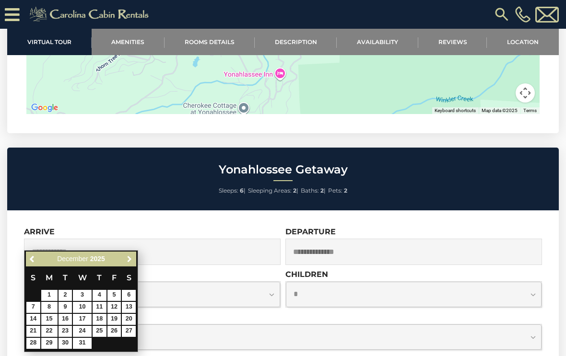
click at [133, 257] on span "Next" at bounding box center [130, 260] width 8 height 8
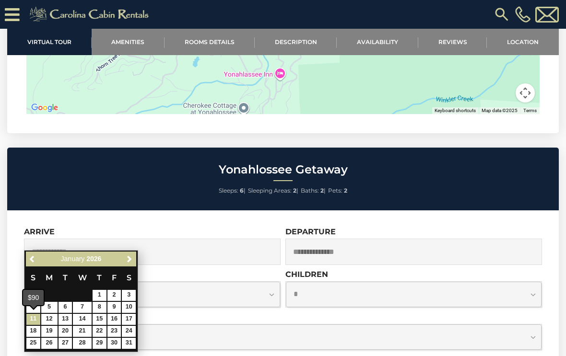
click at [37, 316] on link "11" at bounding box center [33, 319] width 14 height 11
type input "**********"
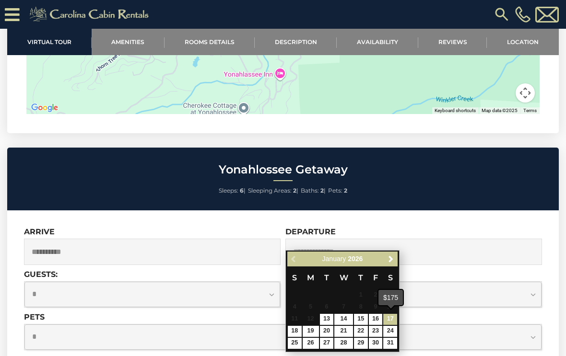
click at [393, 315] on link "17" at bounding box center [390, 319] width 14 height 11
type input "**********"
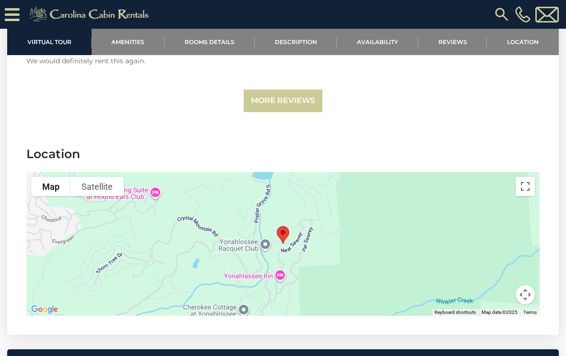
scroll to position [2010, 0]
click at [531, 39] on link "Location" at bounding box center [523, 42] width 72 height 26
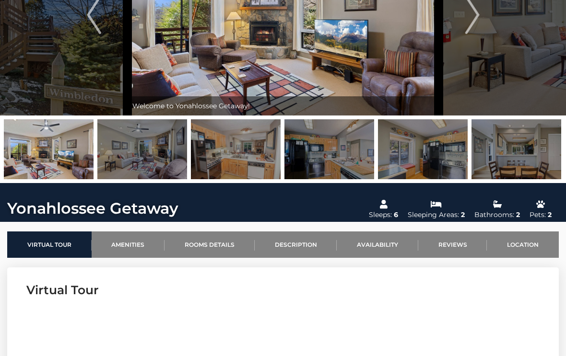
scroll to position [0, 0]
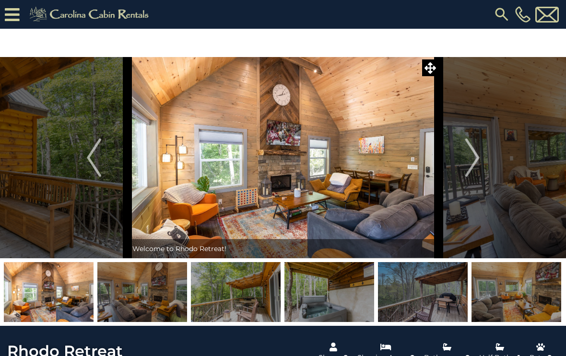
click at [486, 146] on button "Next" at bounding box center [472, 157] width 67 height 201
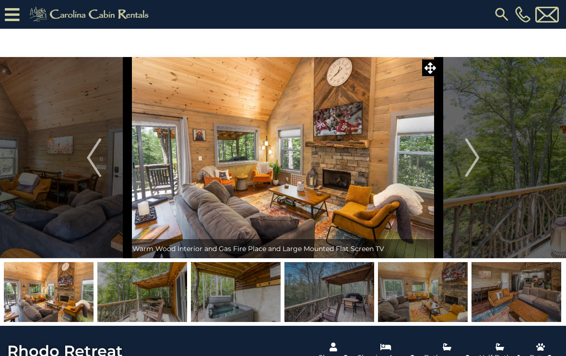
click at [476, 152] on img "Next" at bounding box center [472, 158] width 14 height 38
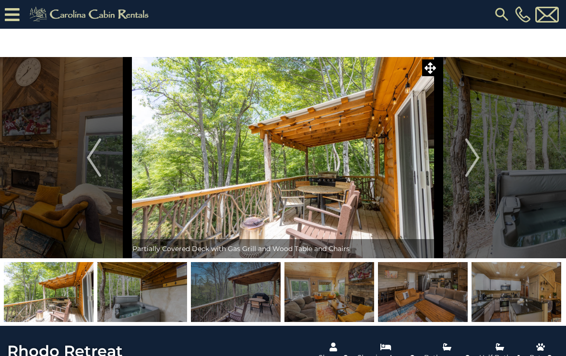
click at [476, 152] on img "Next" at bounding box center [472, 158] width 14 height 38
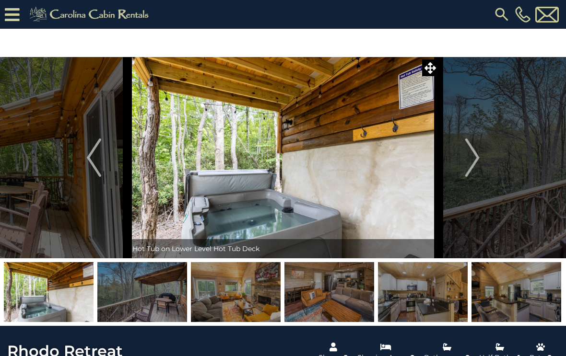
click at [481, 152] on button "Next" at bounding box center [472, 157] width 67 height 201
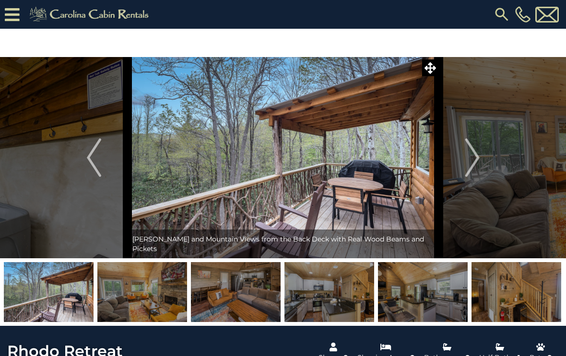
click at [472, 158] on img "Next" at bounding box center [472, 158] width 14 height 38
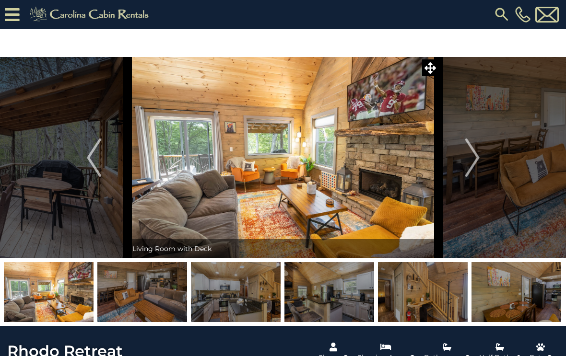
click at [478, 151] on img "Next" at bounding box center [472, 158] width 14 height 38
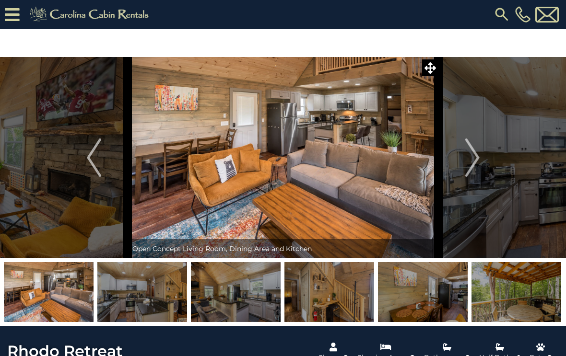
click at [477, 154] on img "Next" at bounding box center [472, 158] width 14 height 38
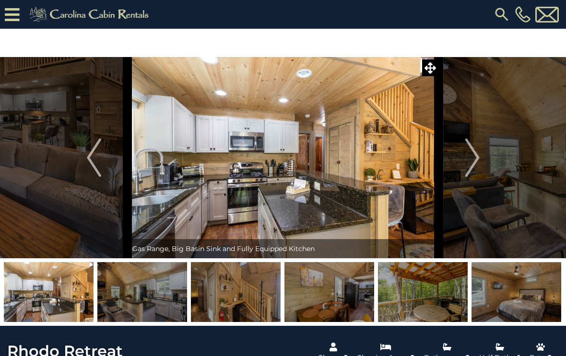
click at [480, 152] on button "Next" at bounding box center [472, 157] width 67 height 201
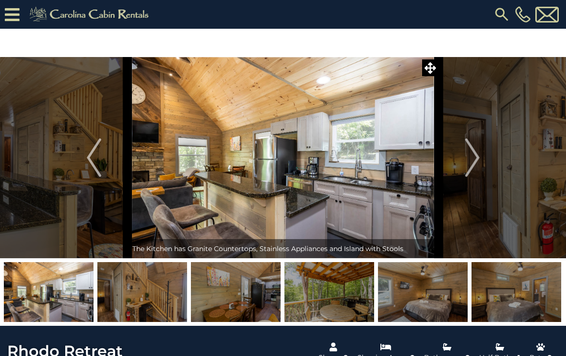
click at [478, 155] on img "Next" at bounding box center [472, 158] width 14 height 38
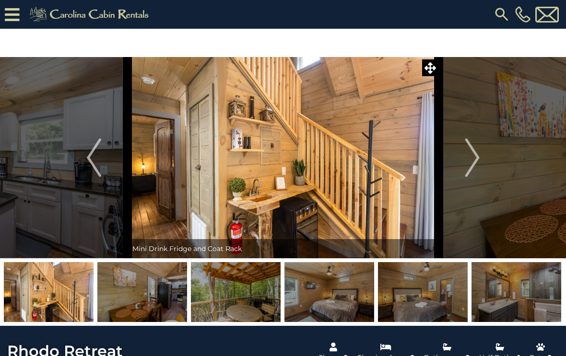
click at [478, 158] on img "Next" at bounding box center [472, 158] width 14 height 38
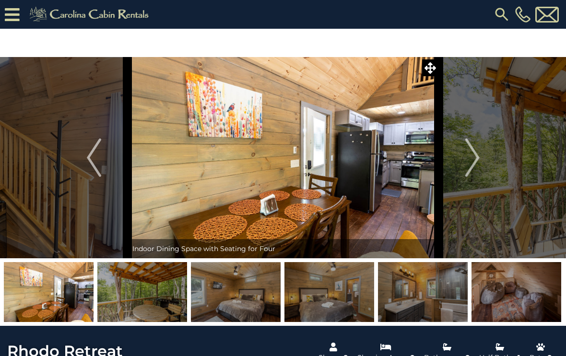
click at [476, 157] on img "Next" at bounding box center [472, 158] width 14 height 38
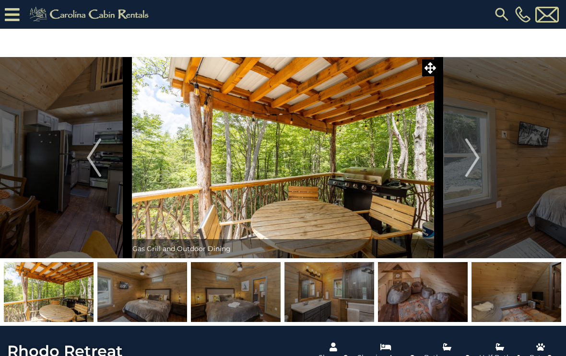
click at [474, 157] on img "Next" at bounding box center [472, 158] width 14 height 38
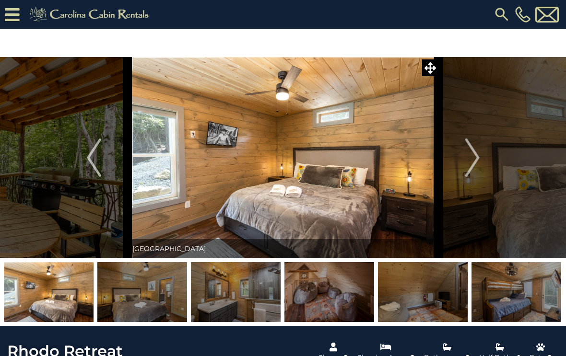
click at [476, 156] on img "Next" at bounding box center [472, 158] width 14 height 38
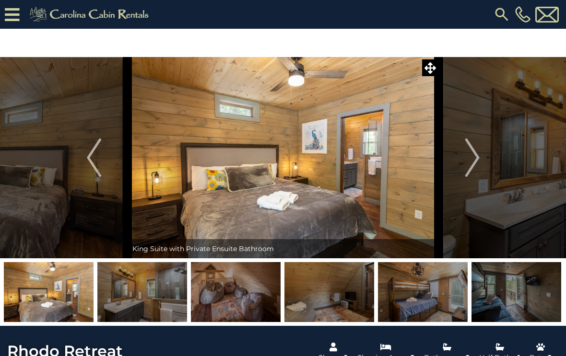
click at [95, 154] on img "Previous" at bounding box center [94, 158] width 14 height 38
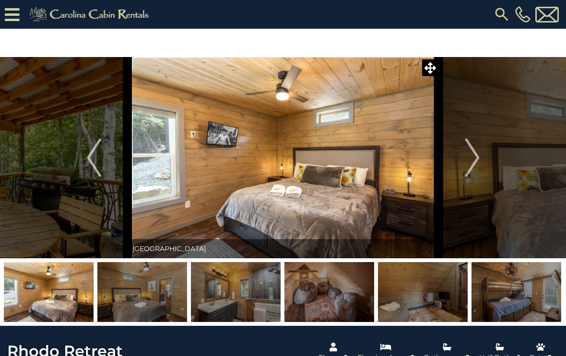
click at [473, 155] on img "Next" at bounding box center [472, 158] width 14 height 38
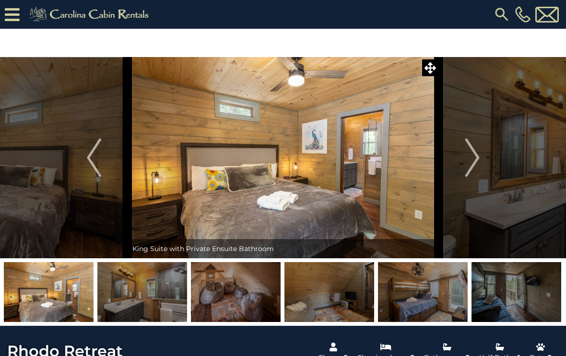
click at [478, 153] on img "Next" at bounding box center [472, 158] width 14 height 38
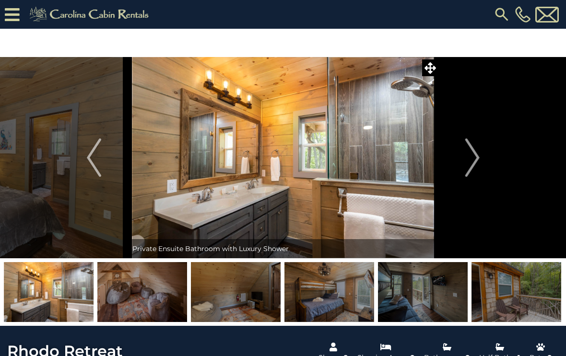
click at [477, 156] on img "Next" at bounding box center [472, 158] width 14 height 38
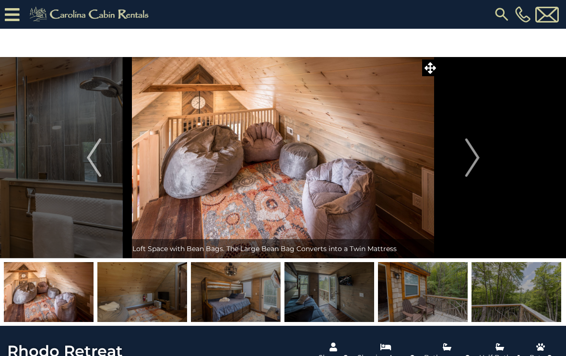
click at [478, 153] on img "Next" at bounding box center [472, 158] width 14 height 38
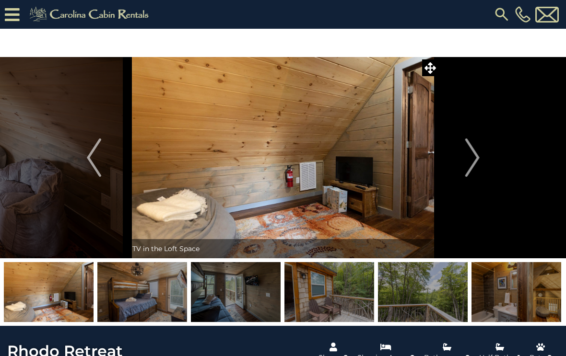
click at [484, 152] on button "Next" at bounding box center [472, 157] width 67 height 201
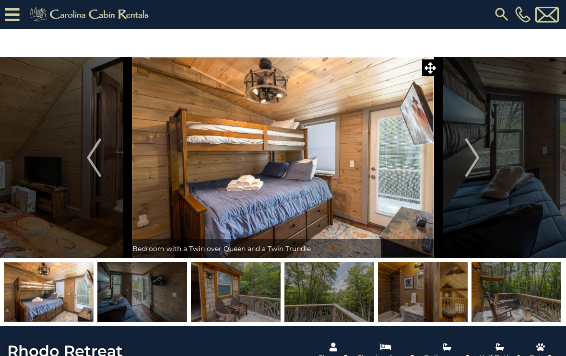
click at [480, 157] on button "Next" at bounding box center [472, 157] width 67 height 201
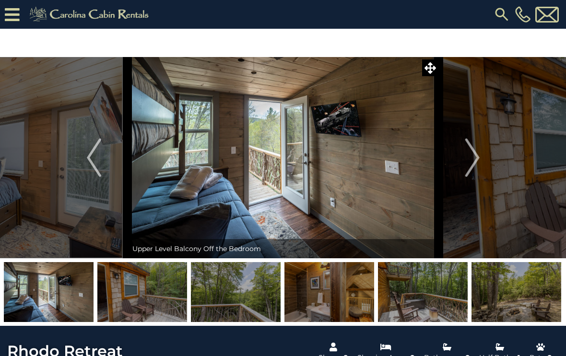
click at [478, 155] on img "Next" at bounding box center [472, 158] width 14 height 38
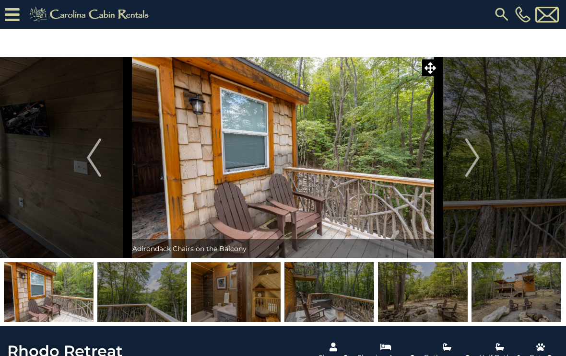
click at [478, 154] on img "Next" at bounding box center [472, 158] width 14 height 38
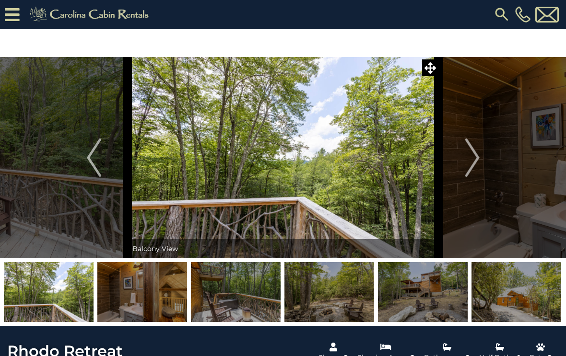
click at [482, 152] on button "Next" at bounding box center [472, 157] width 67 height 201
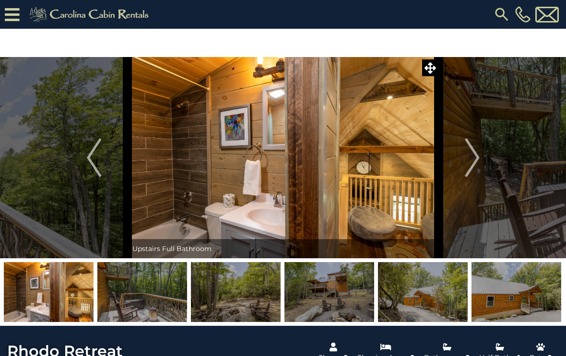
click at [477, 152] on img "Next" at bounding box center [472, 158] width 14 height 38
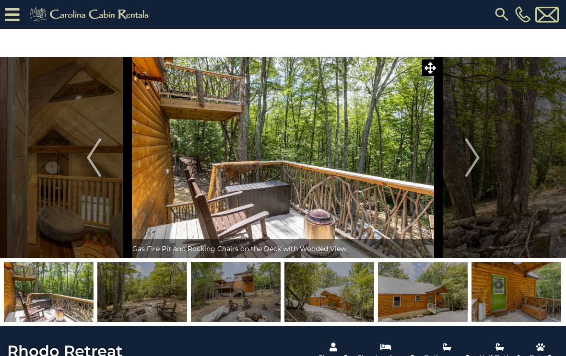
click at [475, 159] on img "Next" at bounding box center [472, 158] width 14 height 38
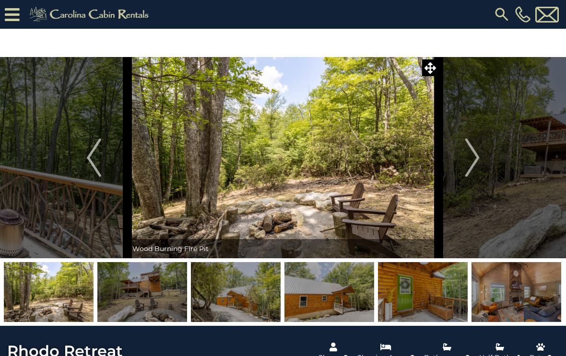
click at [476, 152] on img "Next" at bounding box center [472, 158] width 14 height 38
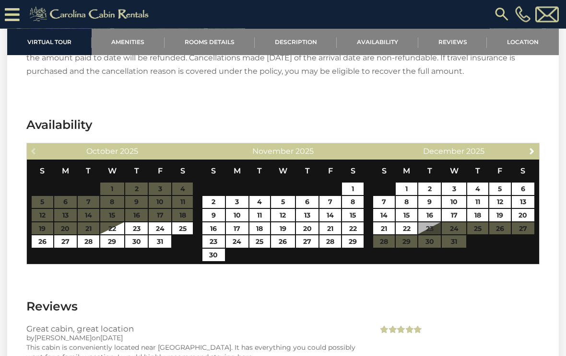
scroll to position [1687, 0]
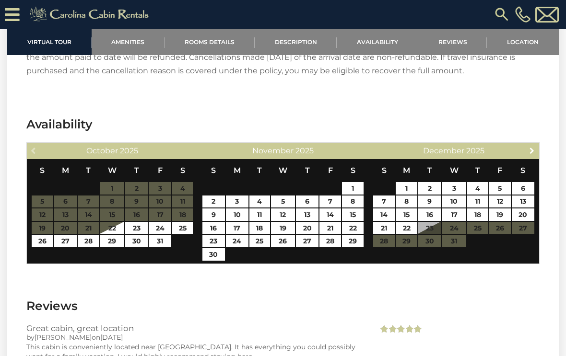
click at [537, 150] on link "Next" at bounding box center [532, 150] width 12 height 12
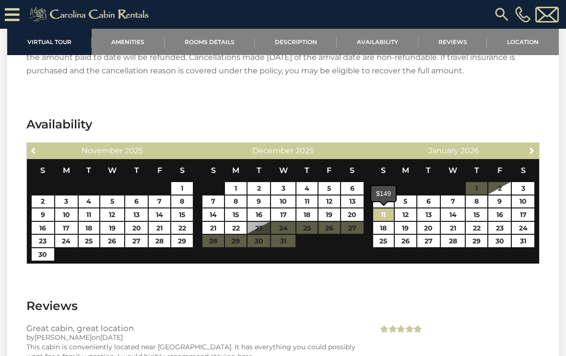
click at [386, 211] on link "11" at bounding box center [383, 215] width 21 height 12
type input "**********"
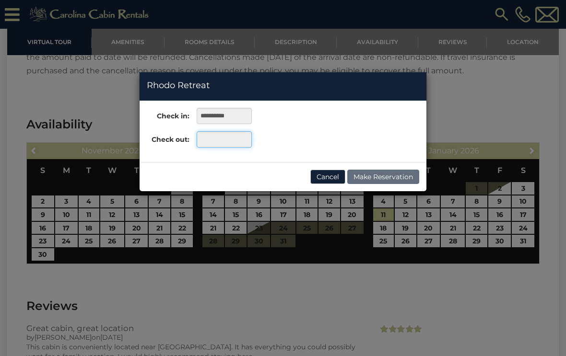
click at [238, 136] on input "text" at bounding box center [224, 139] width 55 height 16
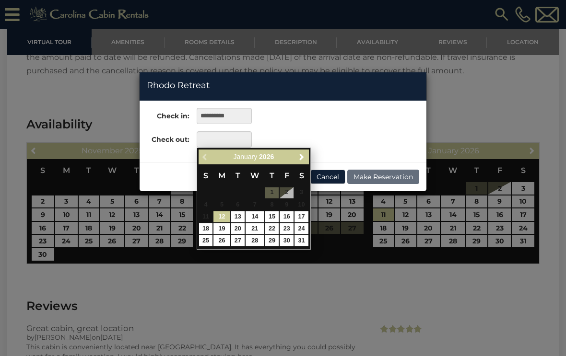
click at [304, 213] on link "17" at bounding box center [301, 216] width 14 height 11
type input "**********"
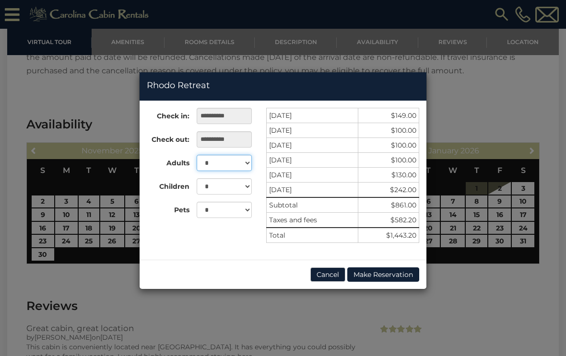
click at [236, 164] on select "* * * * * * * *" at bounding box center [224, 163] width 55 height 16
select select "*"
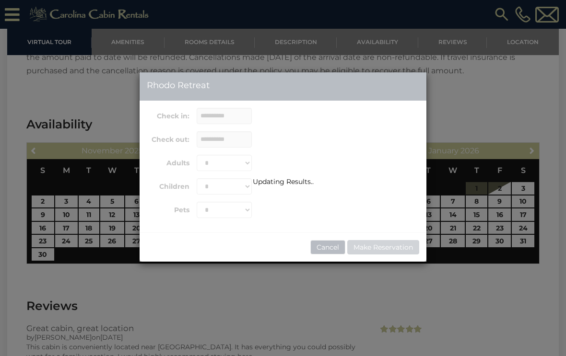
click at [231, 209] on div "Updating Results.." at bounding box center [283, 166] width 287 height 189
click at [225, 213] on div "Updating Results.." at bounding box center [283, 166] width 287 height 189
click at [245, 211] on div "Updating Results.." at bounding box center [283, 166] width 287 height 189
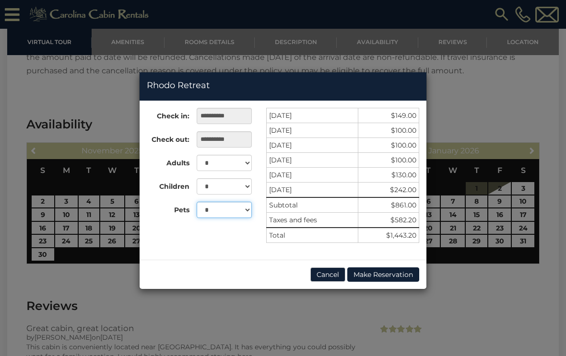
click at [229, 204] on select "* * *" at bounding box center [224, 210] width 55 height 16
select select "*"
click at [326, 274] on button "Cancel" at bounding box center [327, 275] width 35 height 14
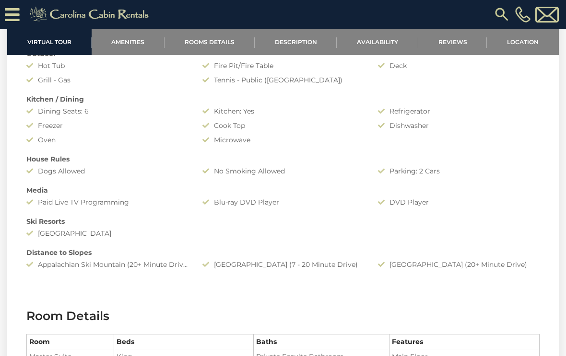
scroll to position [695, 0]
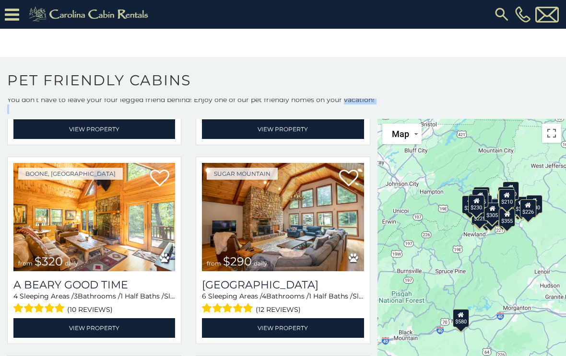
scroll to position [1598, 0]
